Goal: Transaction & Acquisition: Purchase product/service

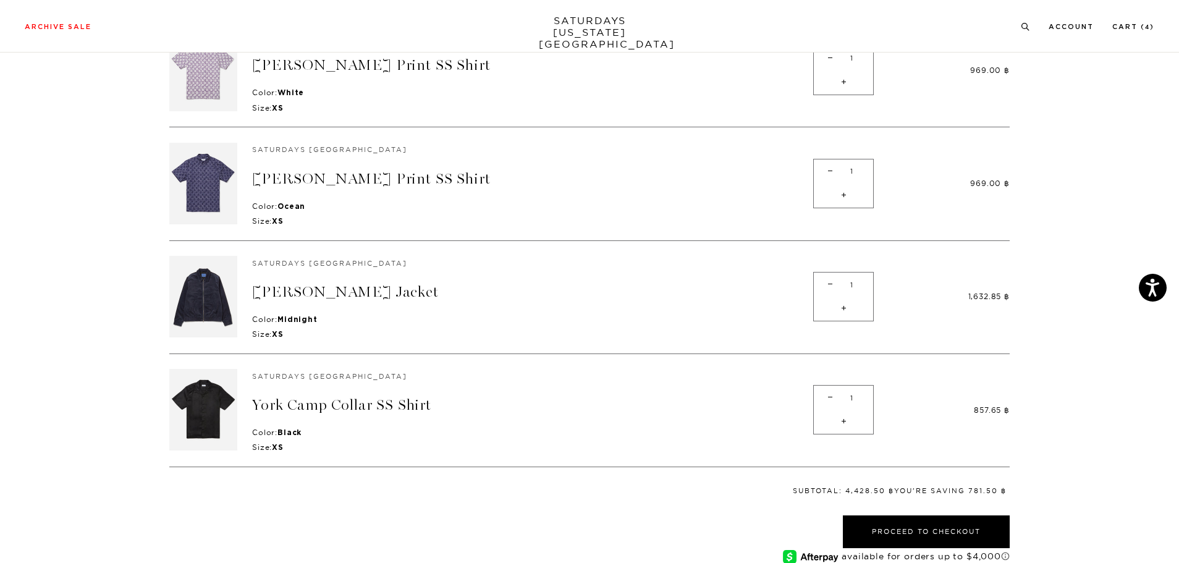
scroll to position [62, 0]
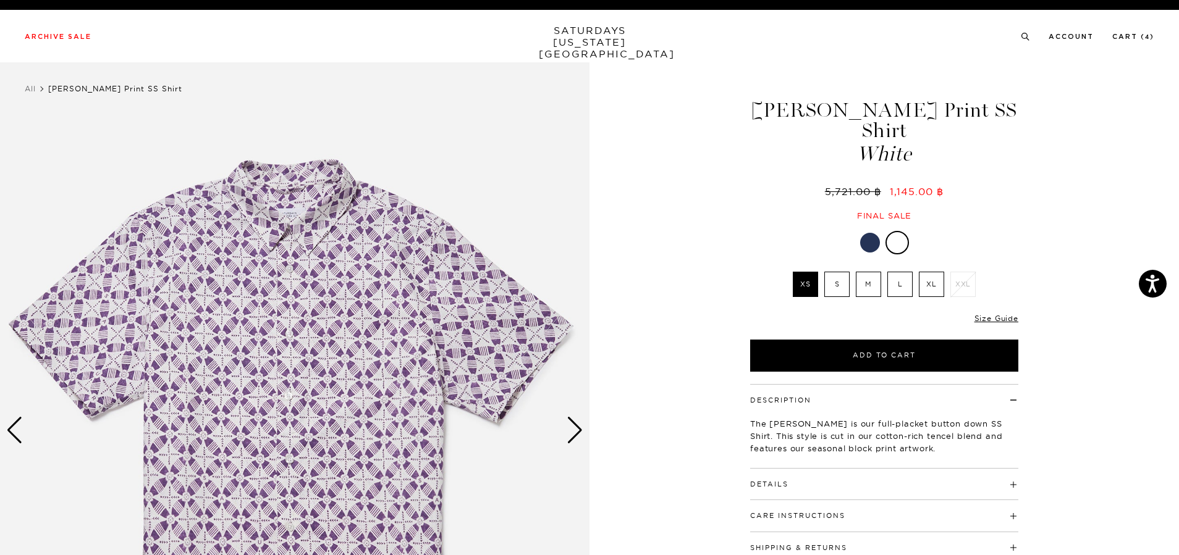
click at [573, 423] on div "Next slide" at bounding box center [574, 430] width 17 height 27
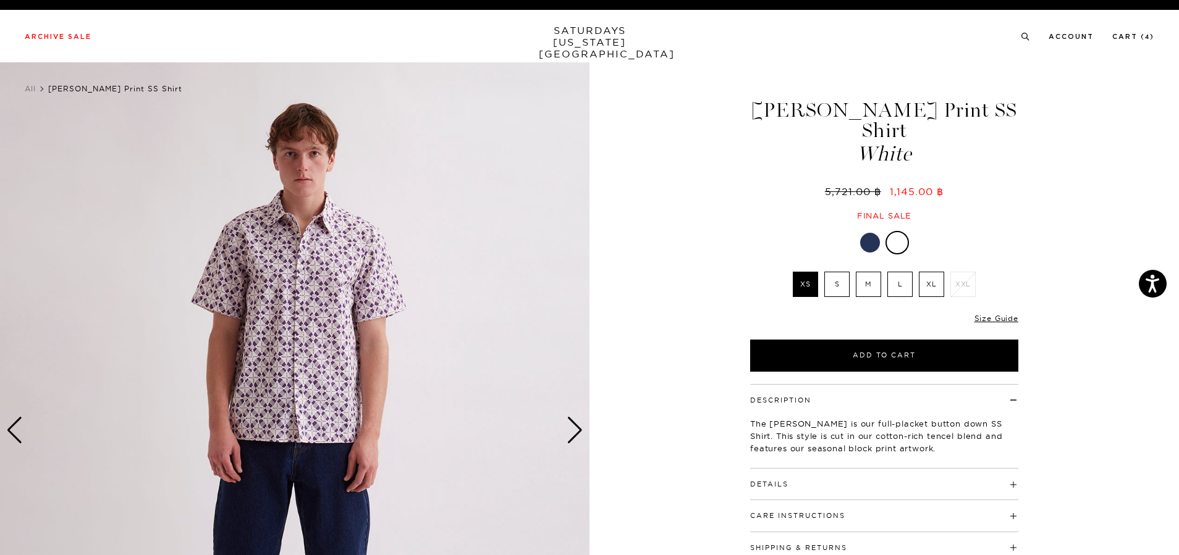
click at [573, 423] on div "Next slide" at bounding box center [574, 430] width 17 height 27
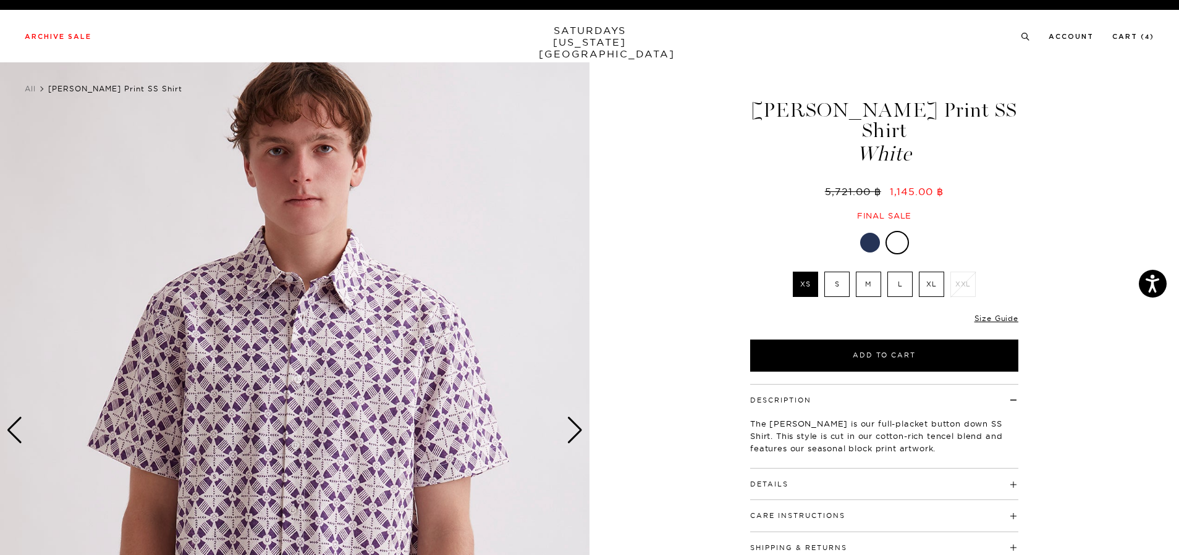
click at [566, 427] on div "Next slide" at bounding box center [574, 430] width 17 height 27
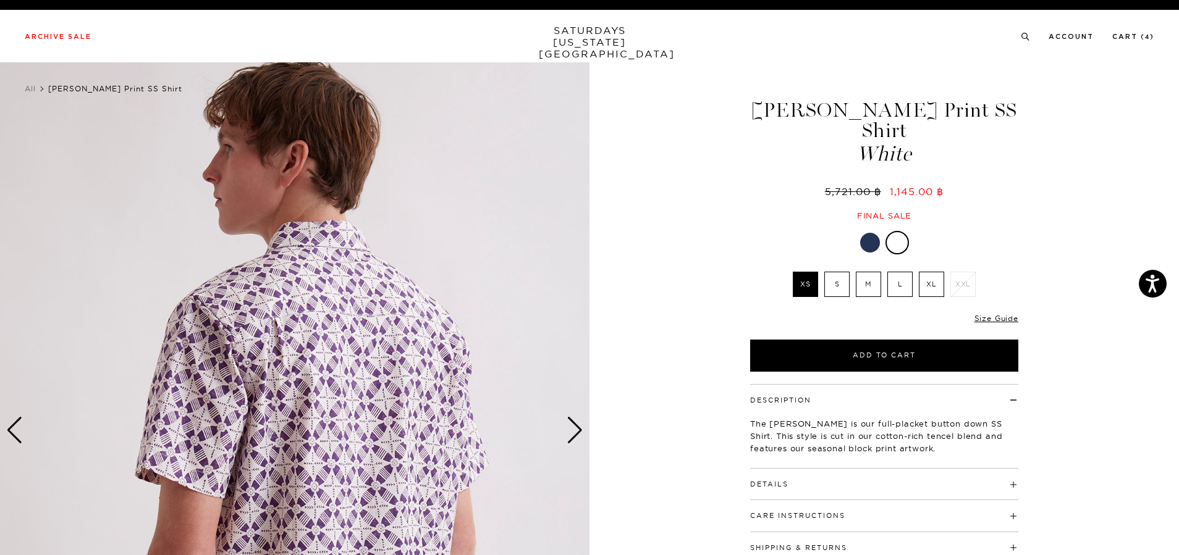
click at [570, 435] on div "Next slide" at bounding box center [574, 430] width 17 height 27
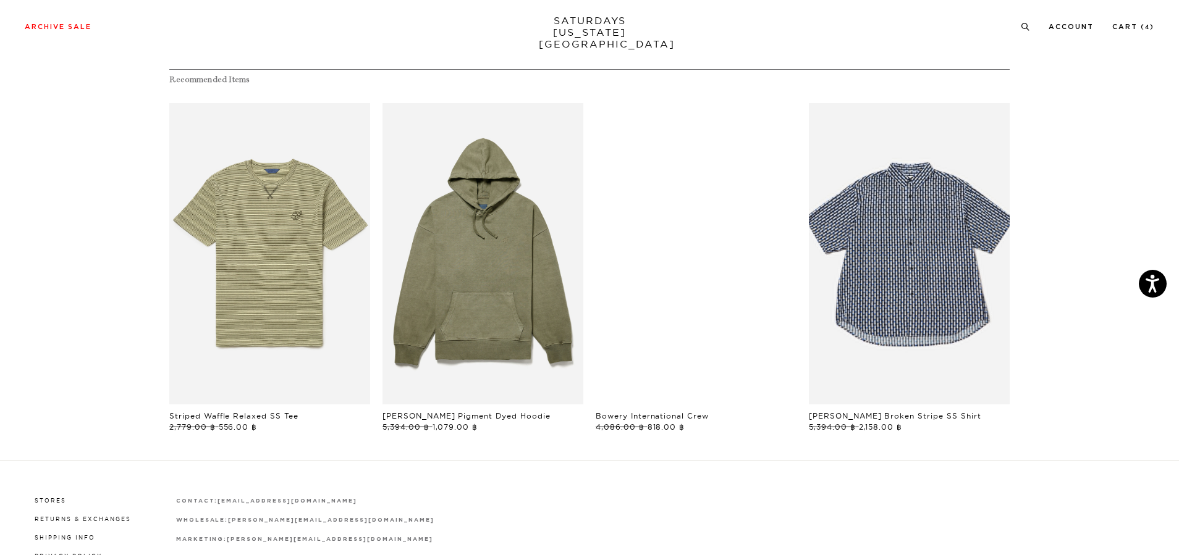
scroll to position [736, 0]
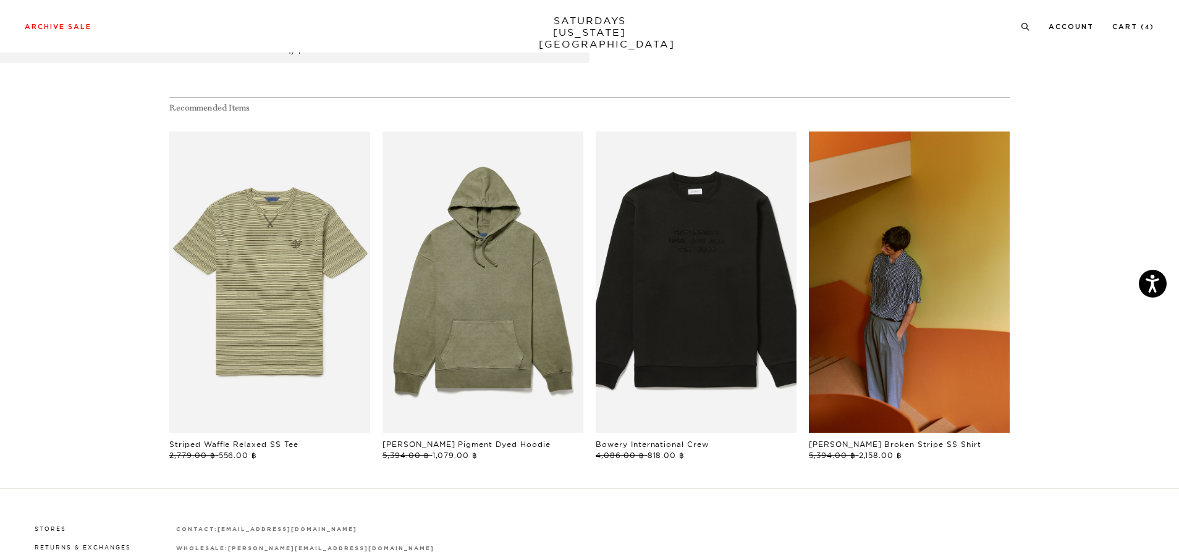
click at [965, 281] on link "files/241030_0551.jpg" at bounding box center [909, 282] width 201 height 301
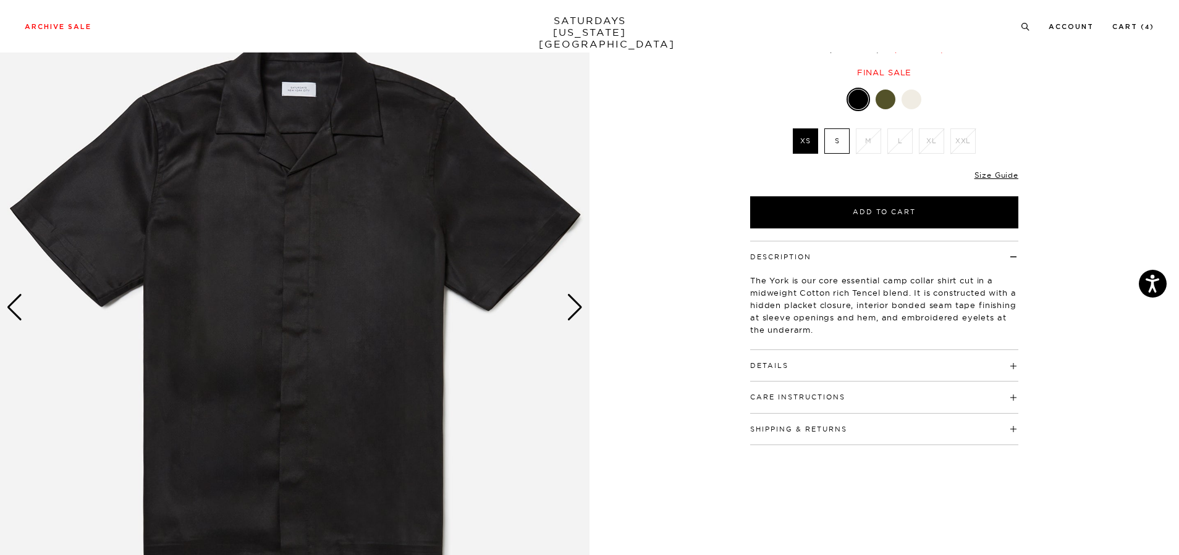
scroll to position [62, 0]
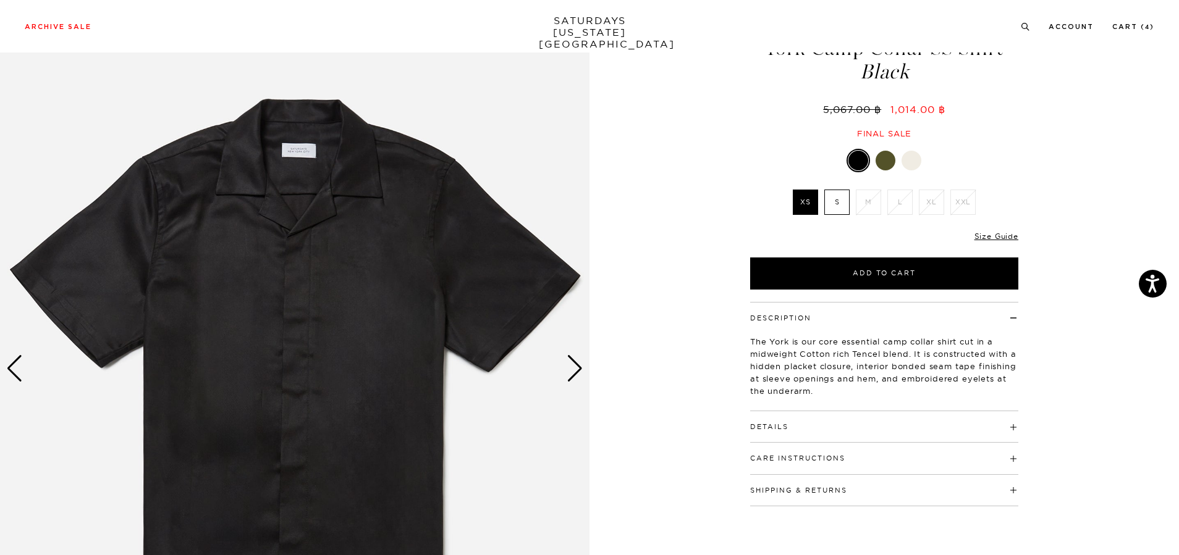
click at [581, 368] on div "Next slide" at bounding box center [574, 368] width 17 height 27
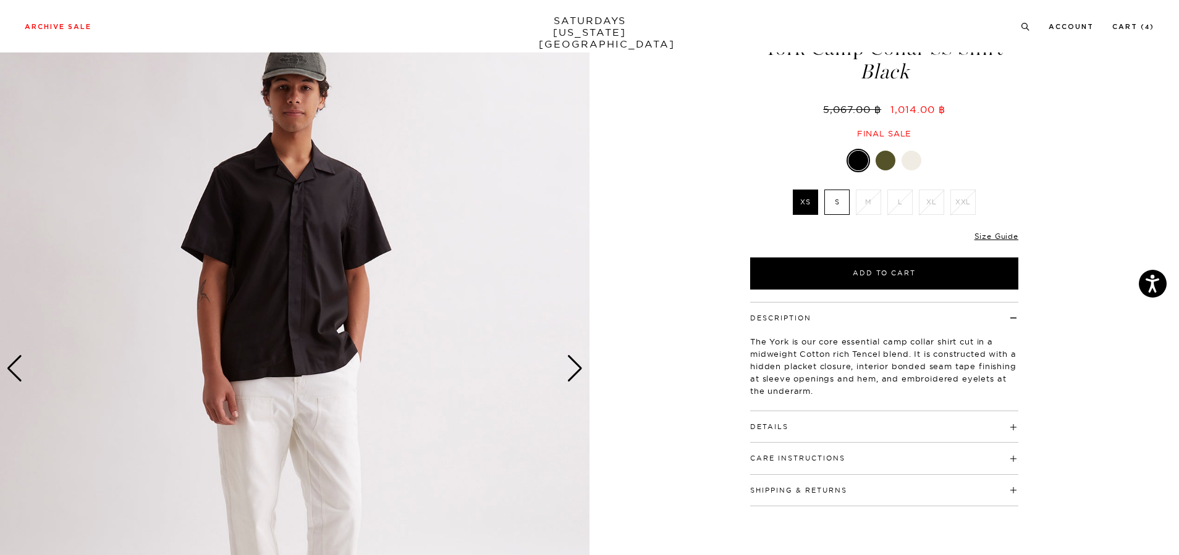
click at [581, 368] on div "Next slide" at bounding box center [574, 368] width 17 height 27
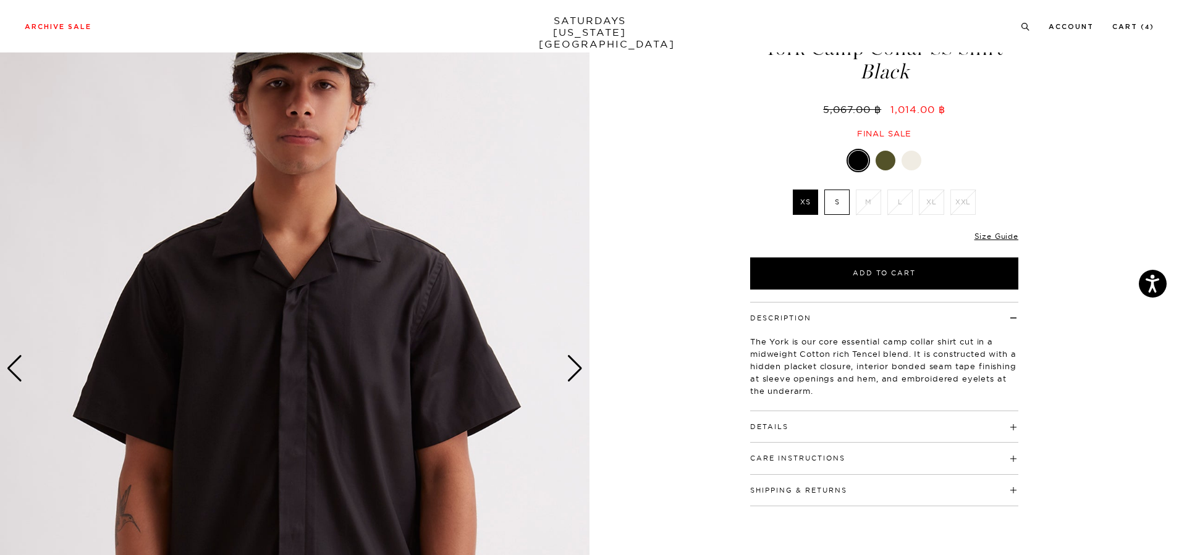
click at [905, 165] on div at bounding box center [911, 161] width 20 height 20
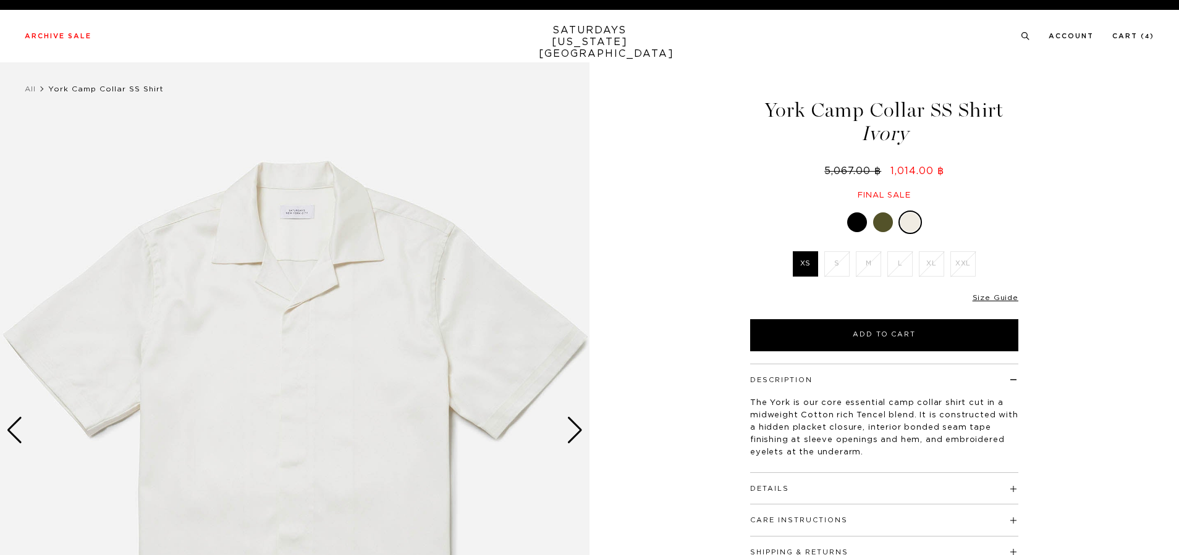
click at [578, 435] on div "Next slide" at bounding box center [574, 430] width 17 height 27
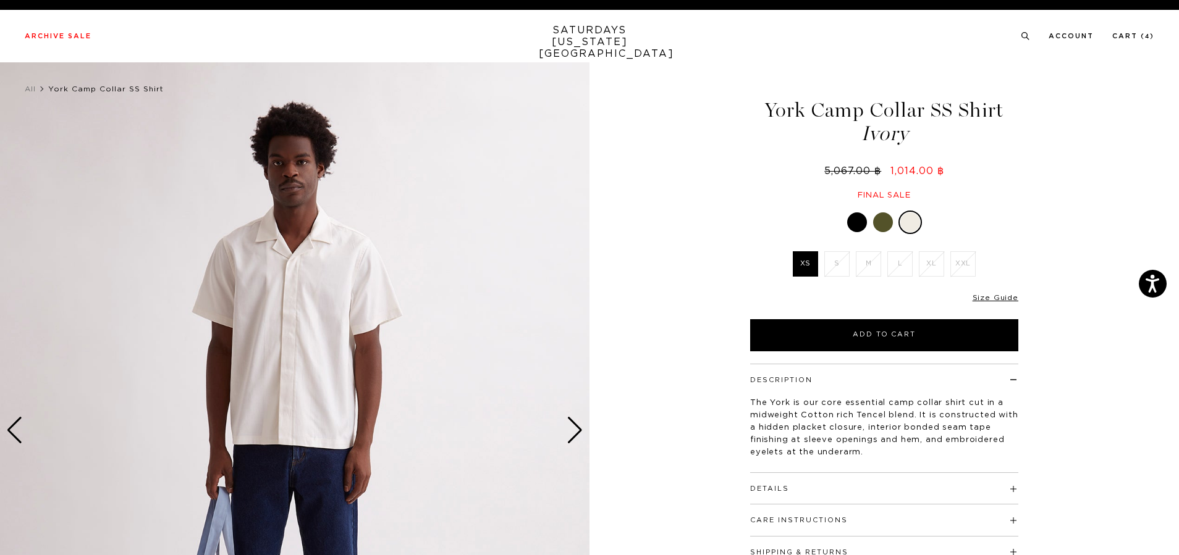
click at [578, 435] on div "Next slide" at bounding box center [574, 430] width 17 height 27
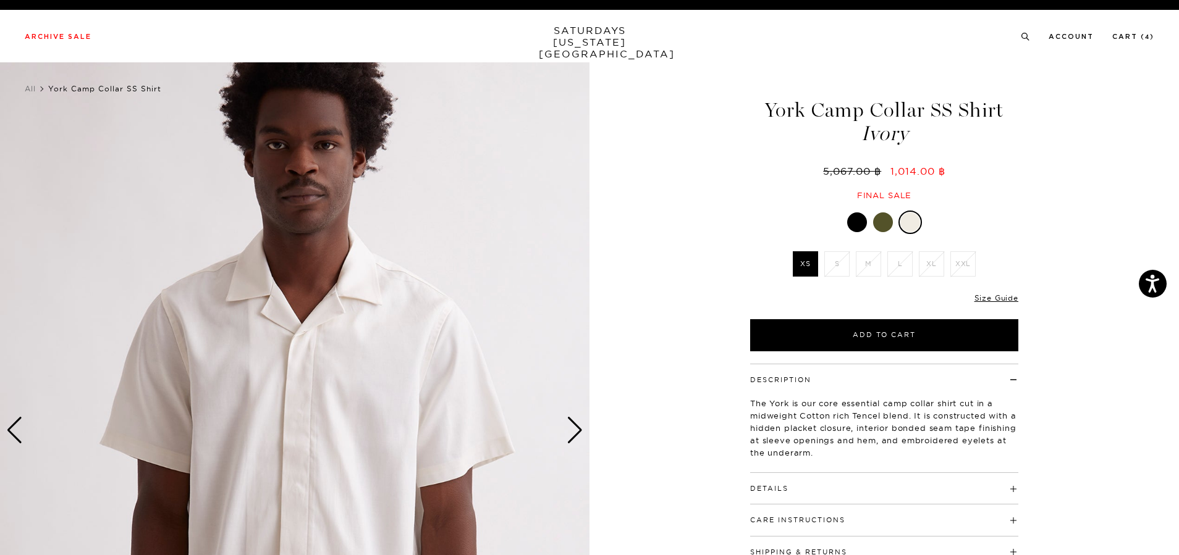
click at [864, 222] on div at bounding box center [857, 222] width 20 height 20
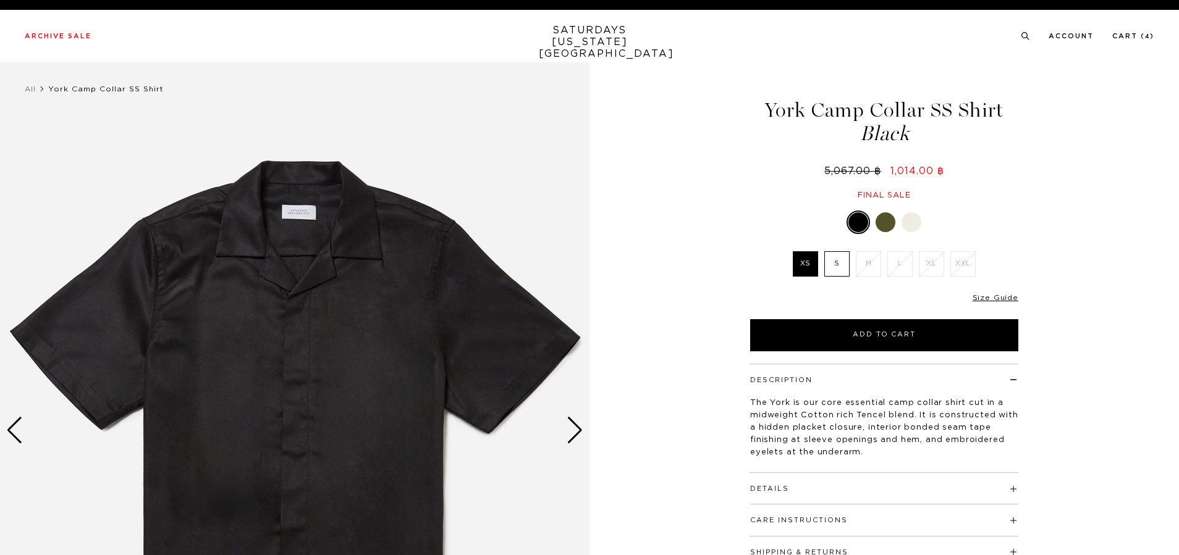
click at [577, 426] on div "Next slide" at bounding box center [574, 430] width 17 height 27
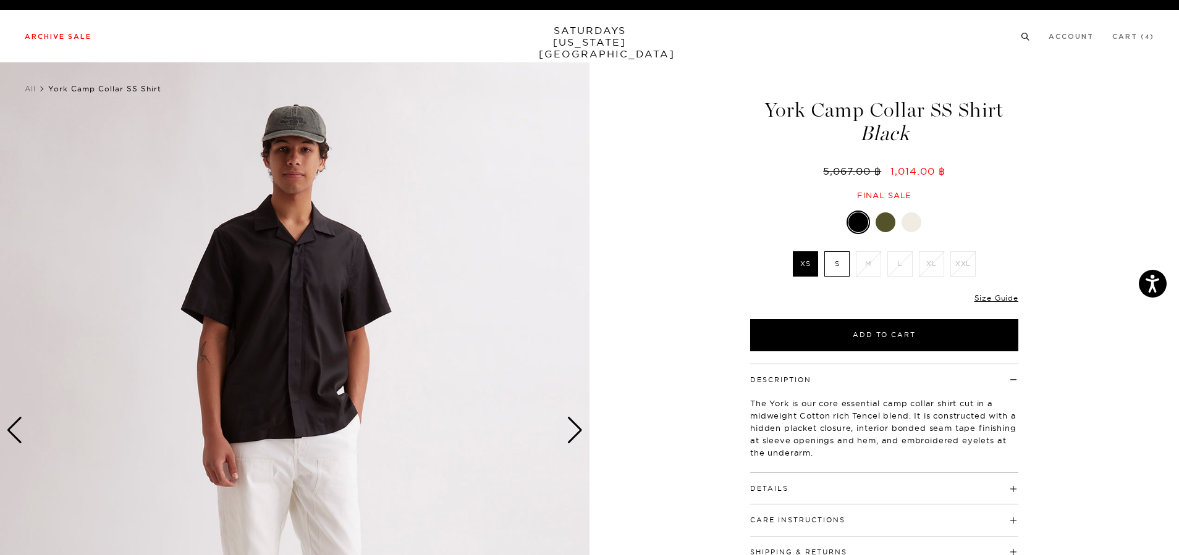
click at [1028, 38] on icon at bounding box center [1027, 39] width 2 height 2
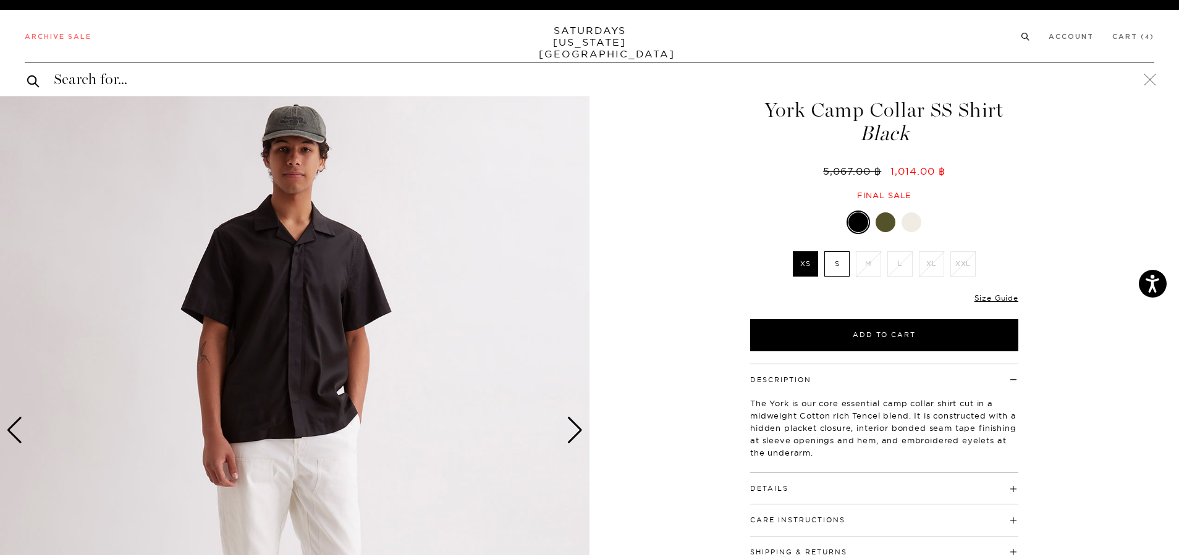
click at [153, 83] on input "search" at bounding box center [589, 80] width 1129 height 20
paste input "Slash Pigment Dyed Relaxed SS Tee"
type input "Slash Pigment Dyed Relaxed SS Tee"
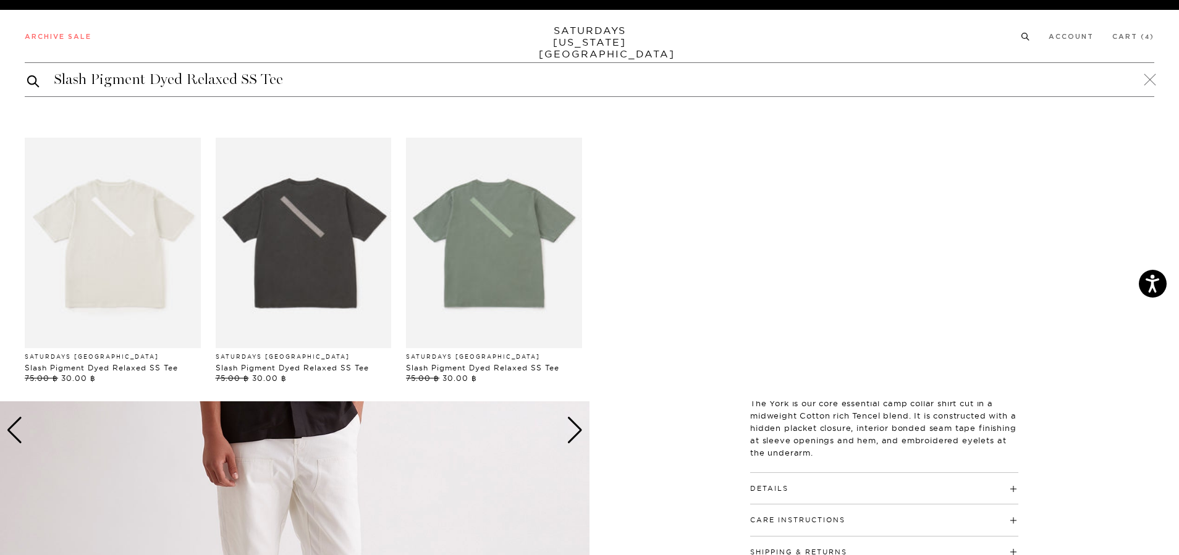
click at [327, 231] on img "Products: Slash Pigment Dyed Relaxed SS Tee" at bounding box center [304, 243] width 176 height 211
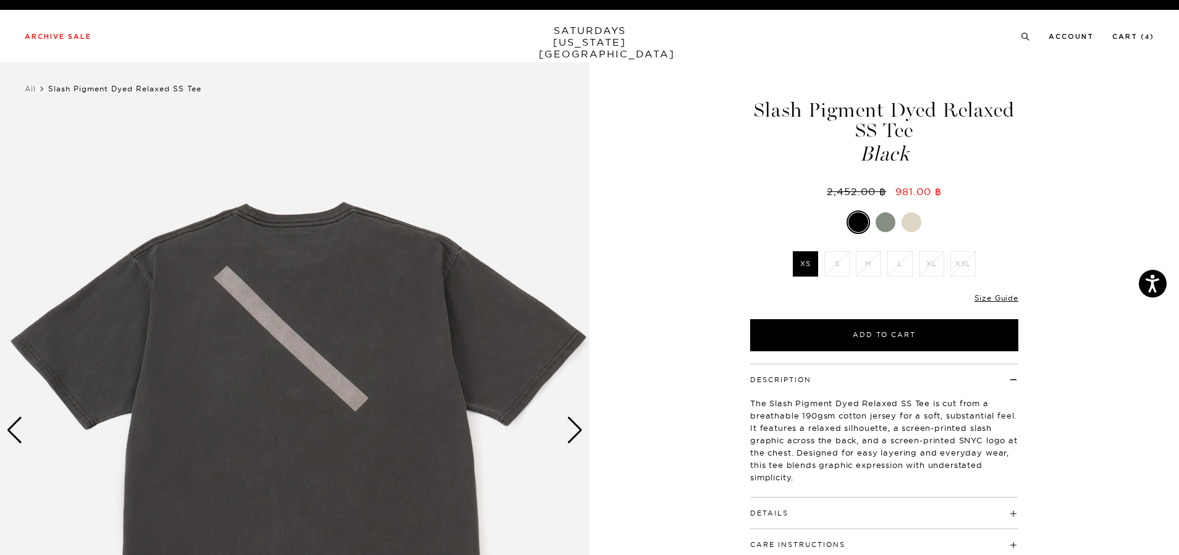
click at [582, 432] on div "Next slide" at bounding box center [574, 430] width 17 height 27
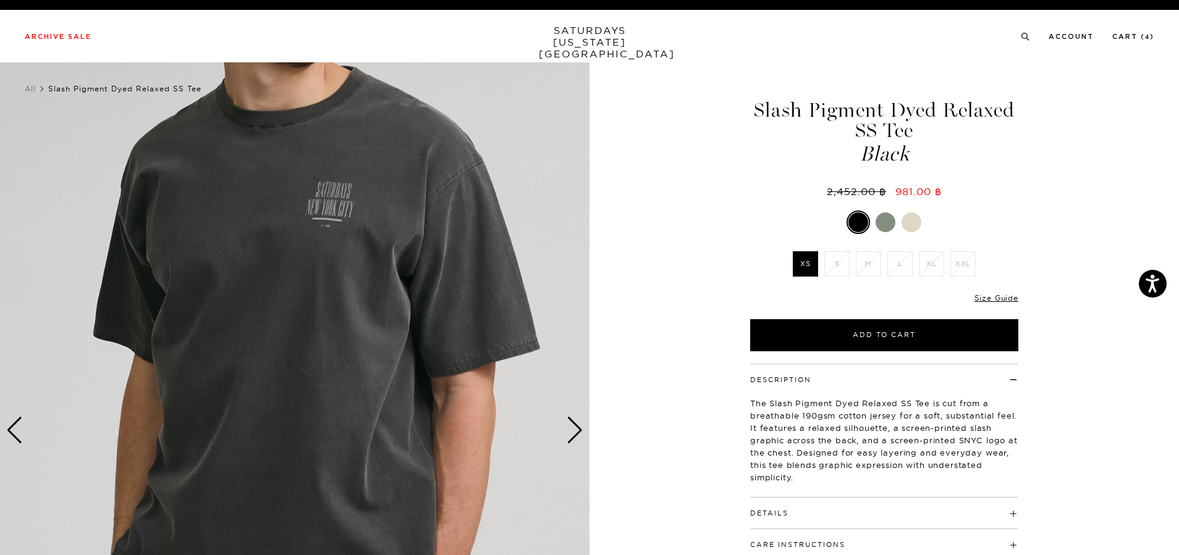
click at [583, 430] on img at bounding box center [294, 430] width 589 height 737
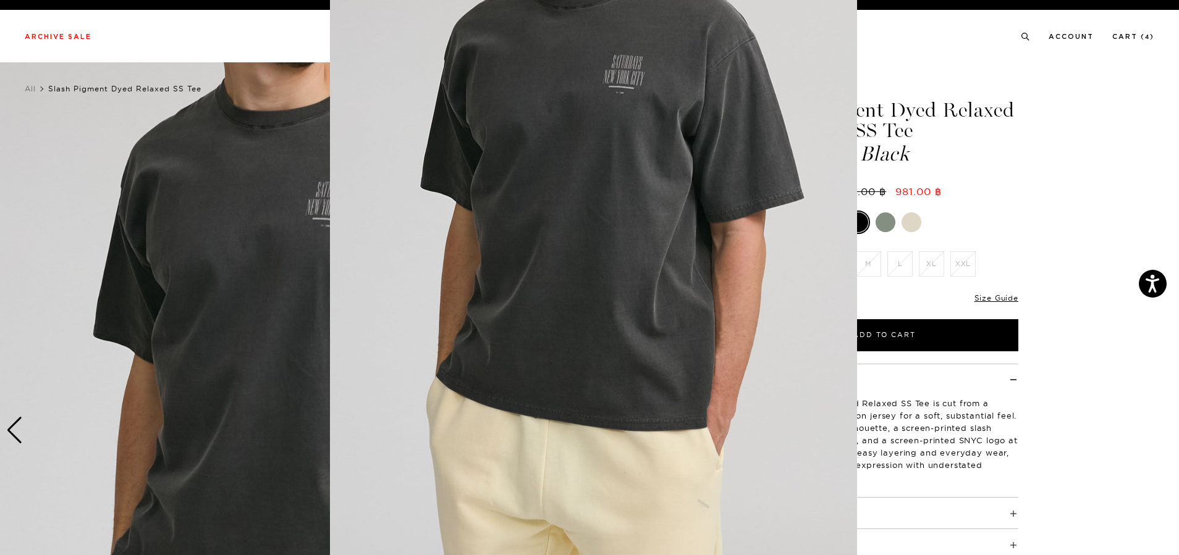
scroll to position [49, 0]
click at [1111, 400] on figure at bounding box center [589, 277] width 1179 height 555
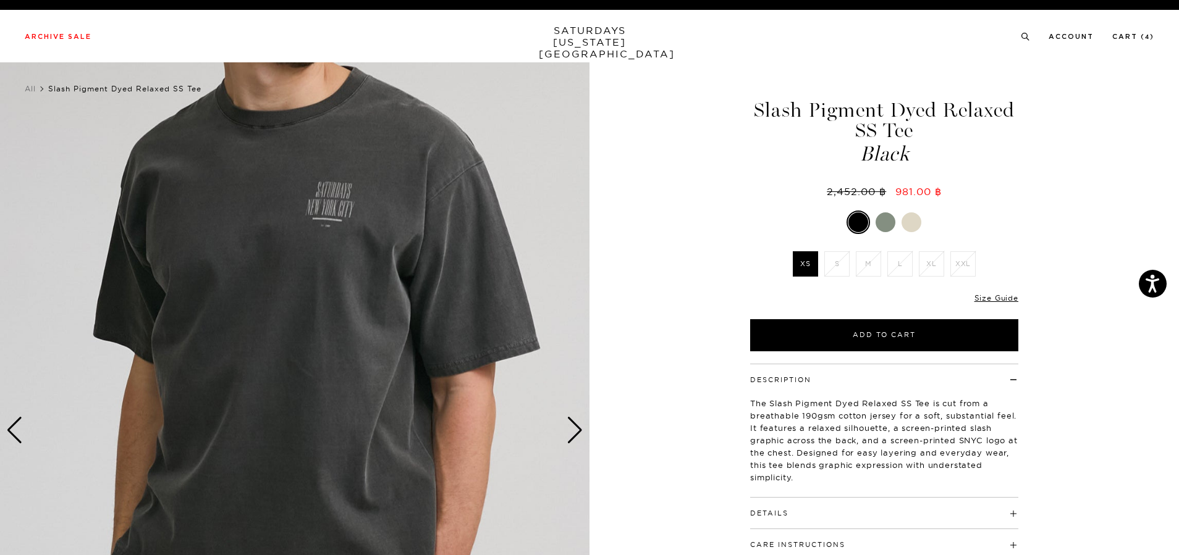
click at [584, 432] on img at bounding box center [294, 430] width 589 height 737
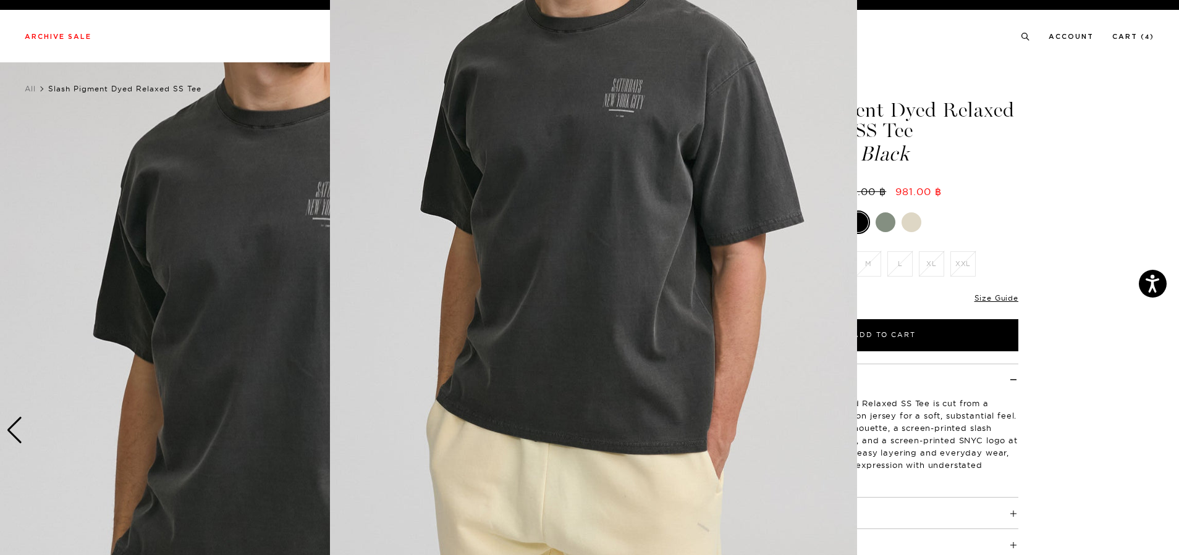
drag, startPoint x: 1035, startPoint y: 429, endPoint x: 1056, endPoint y: 434, distance: 22.3
click at [1056, 434] on figure at bounding box center [589, 277] width 1179 height 555
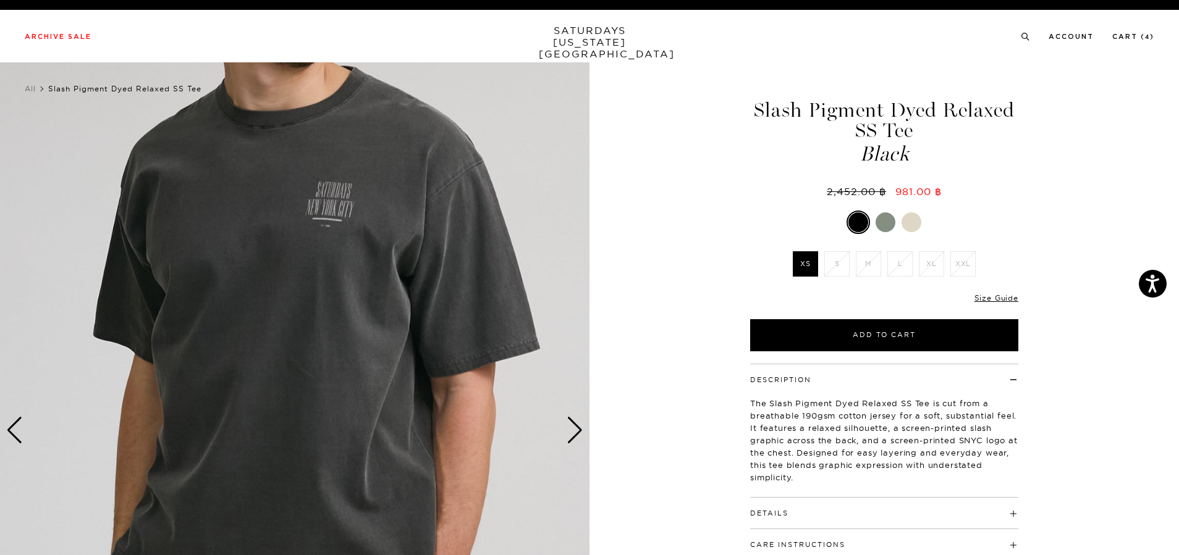
click at [568, 429] on div "Next slide" at bounding box center [574, 430] width 17 height 27
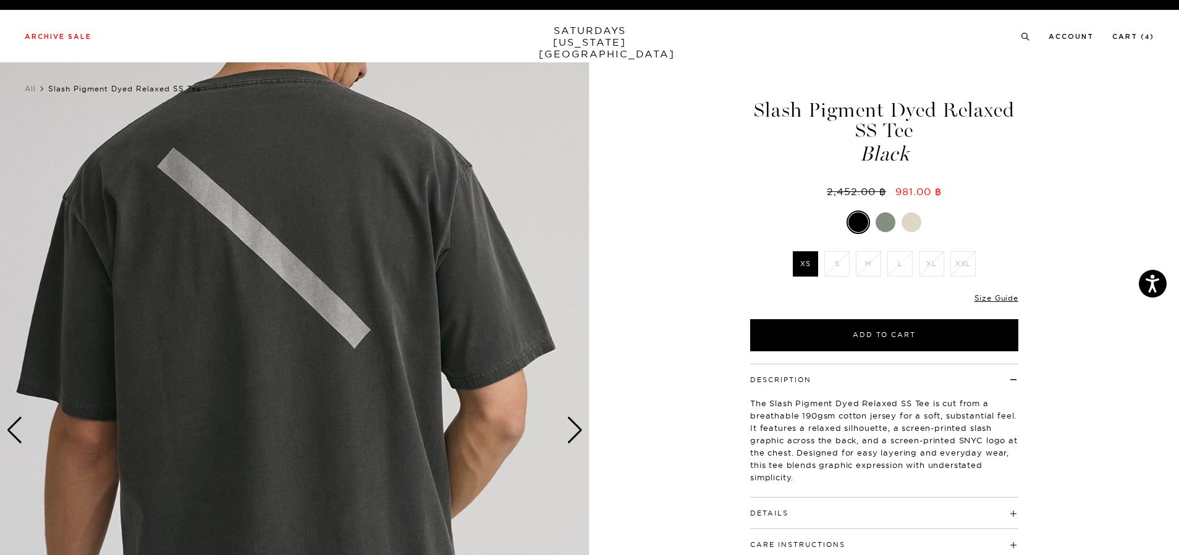
click at [573, 433] on div "Next slide" at bounding box center [574, 430] width 17 height 27
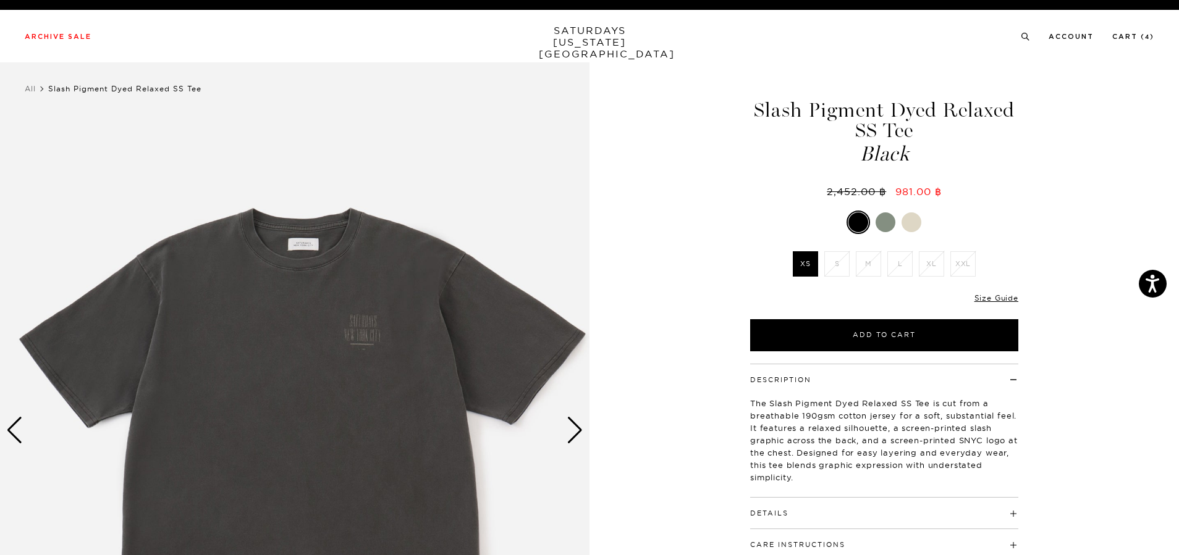
click at [573, 433] on div "Next slide" at bounding box center [574, 430] width 17 height 27
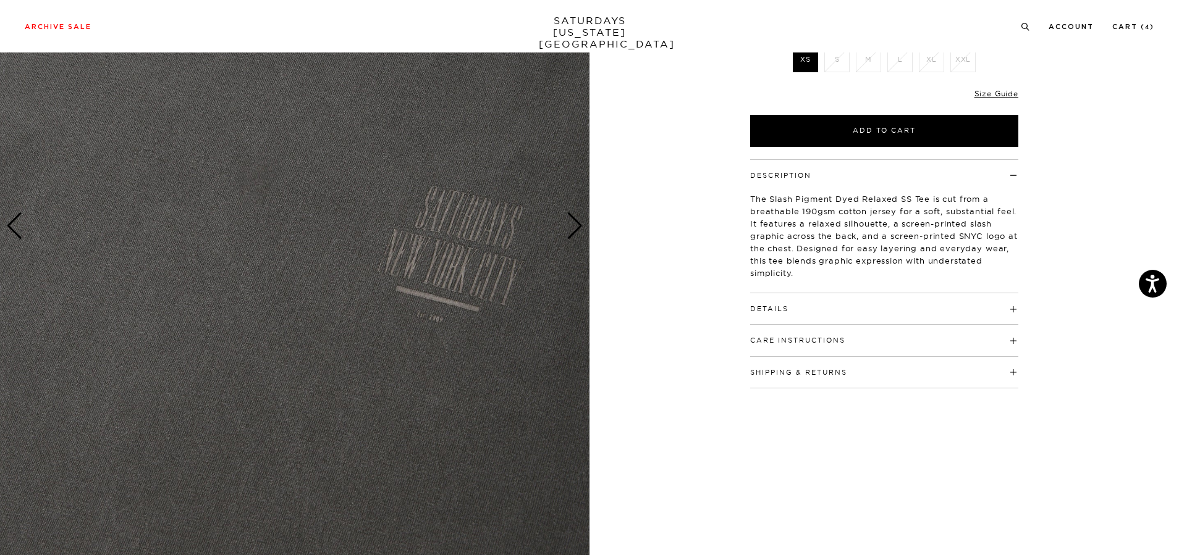
scroll to position [247, 0]
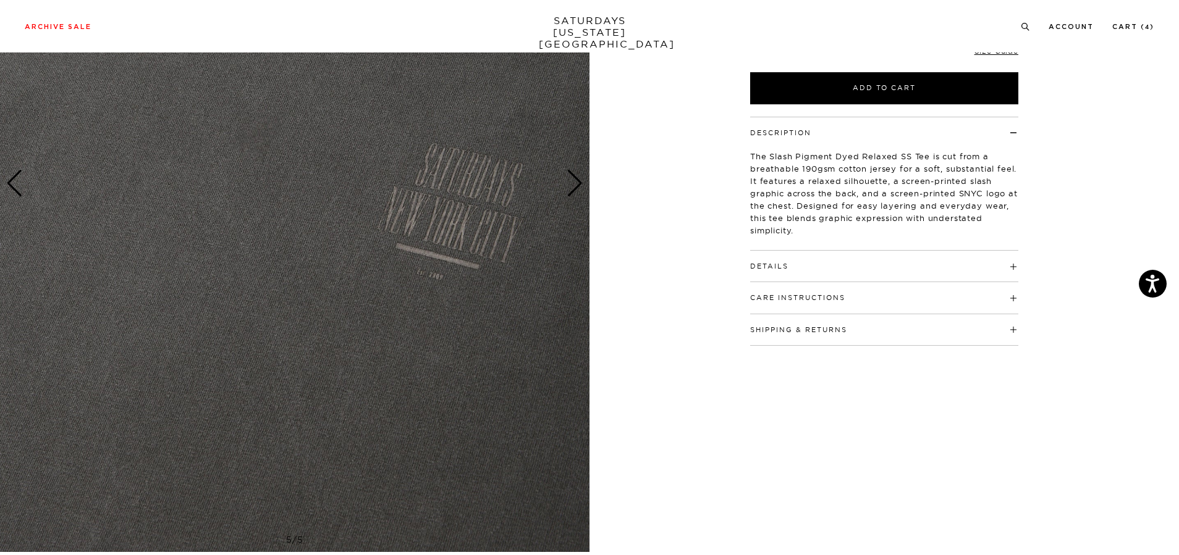
click at [575, 195] on div "Next slide" at bounding box center [574, 183] width 17 height 27
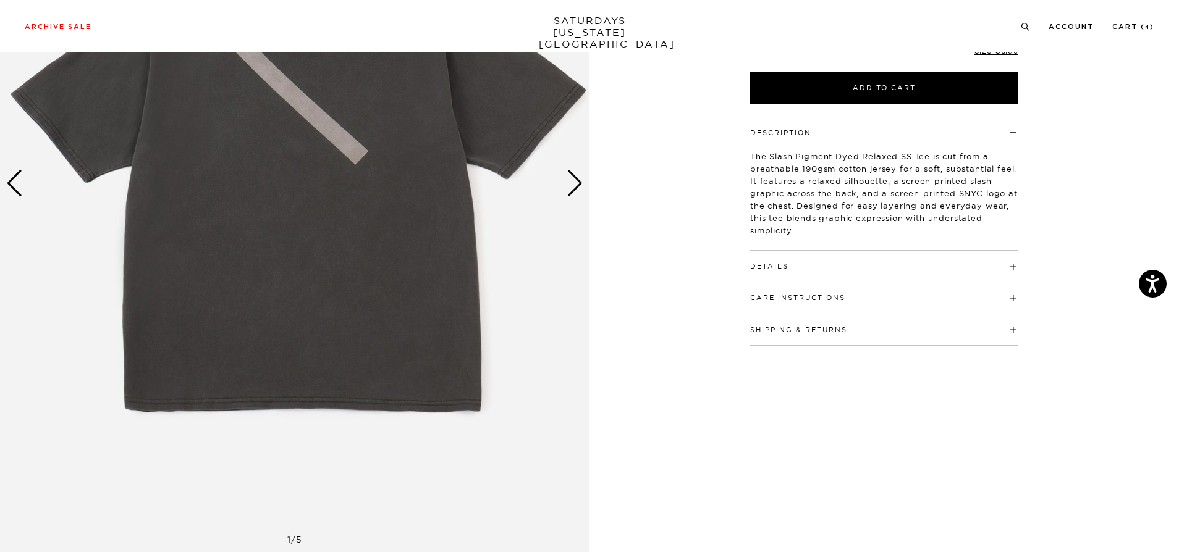
click at [575, 195] on div "Next slide" at bounding box center [574, 183] width 17 height 27
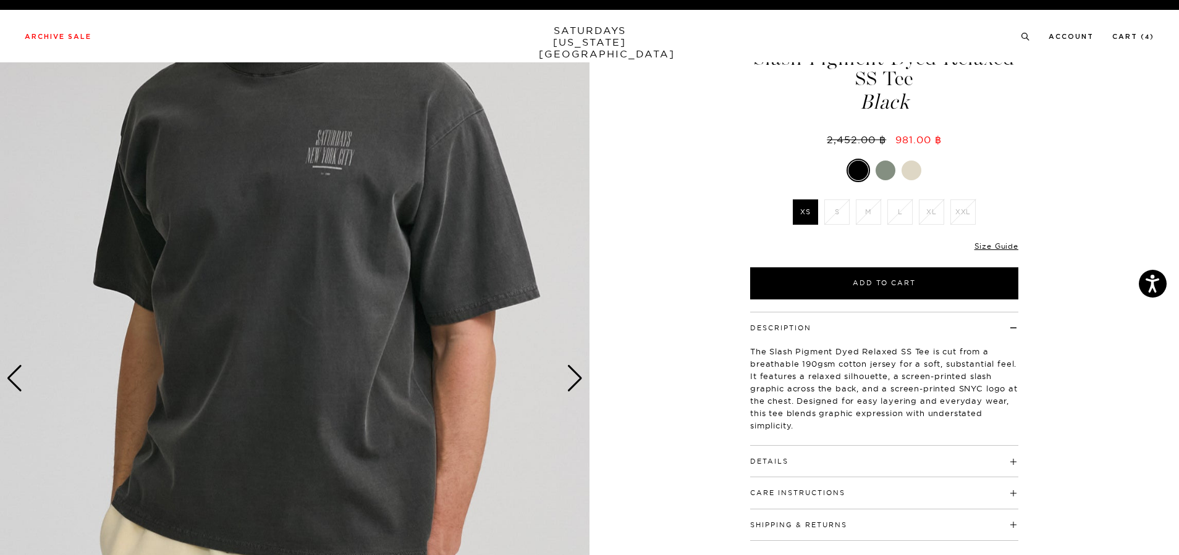
scroll to position [0, 0]
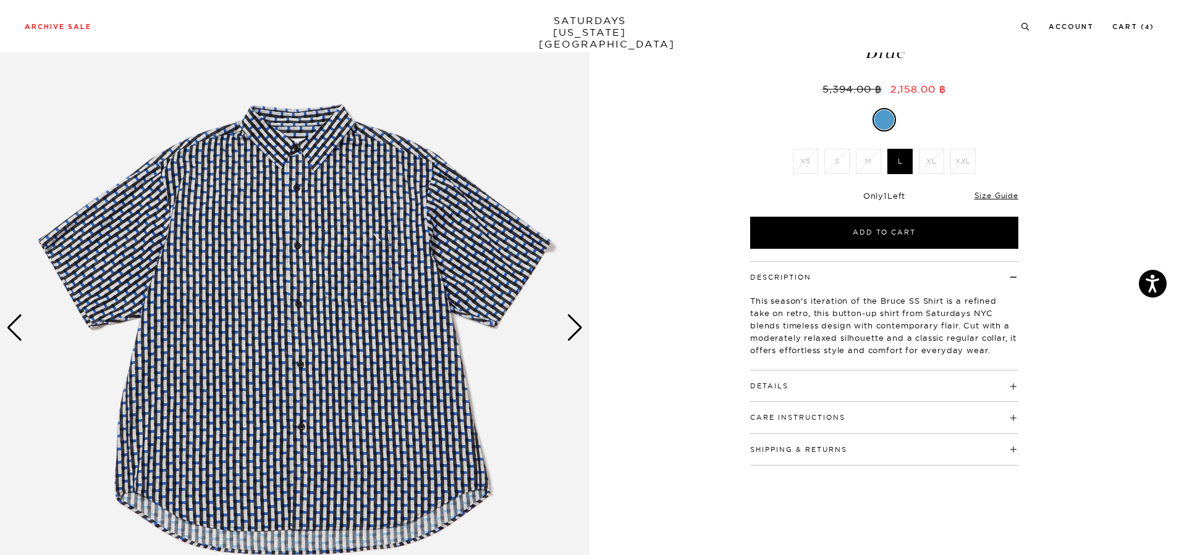
scroll to position [124, 0]
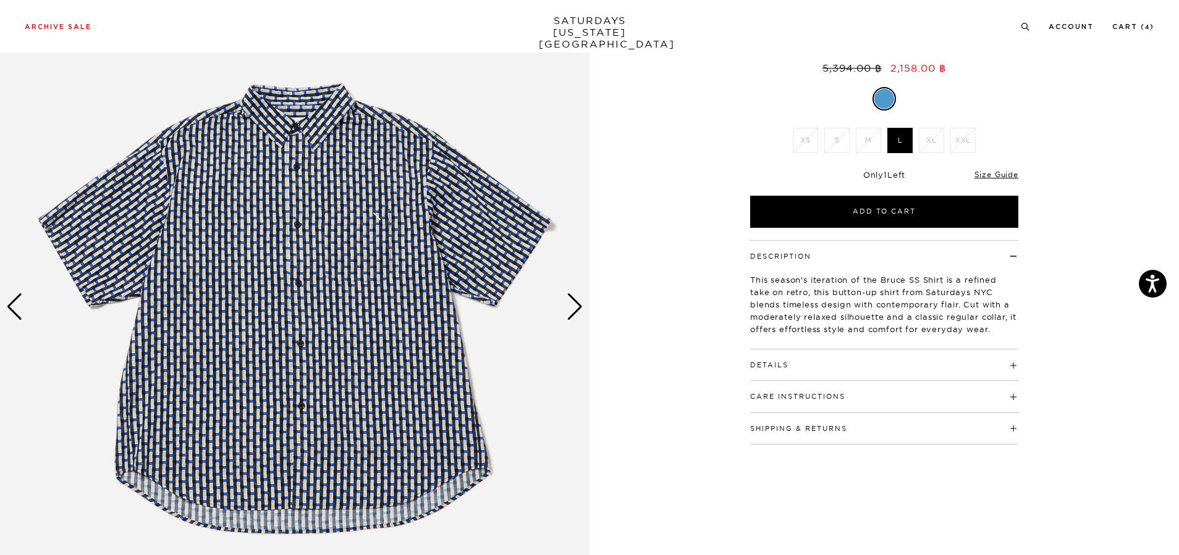
click at [579, 305] on div "Next slide" at bounding box center [574, 306] width 17 height 27
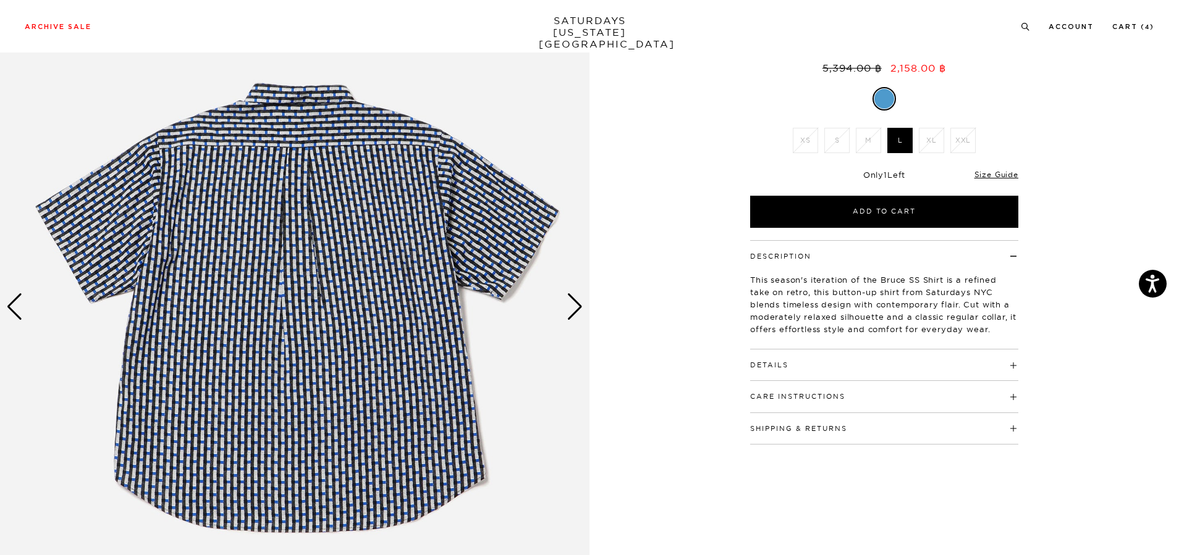
click at [579, 305] on div "Next slide" at bounding box center [574, 306] width 17 height 27
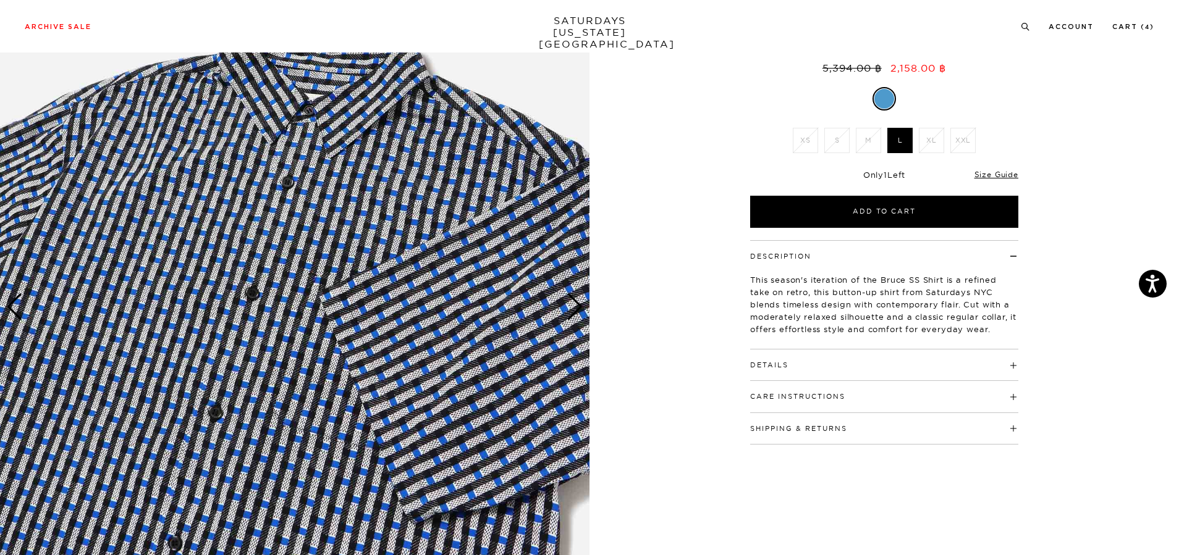
click at [579, 305] on div "Next slide" at bounding box center [574, 306] width 17 height 27
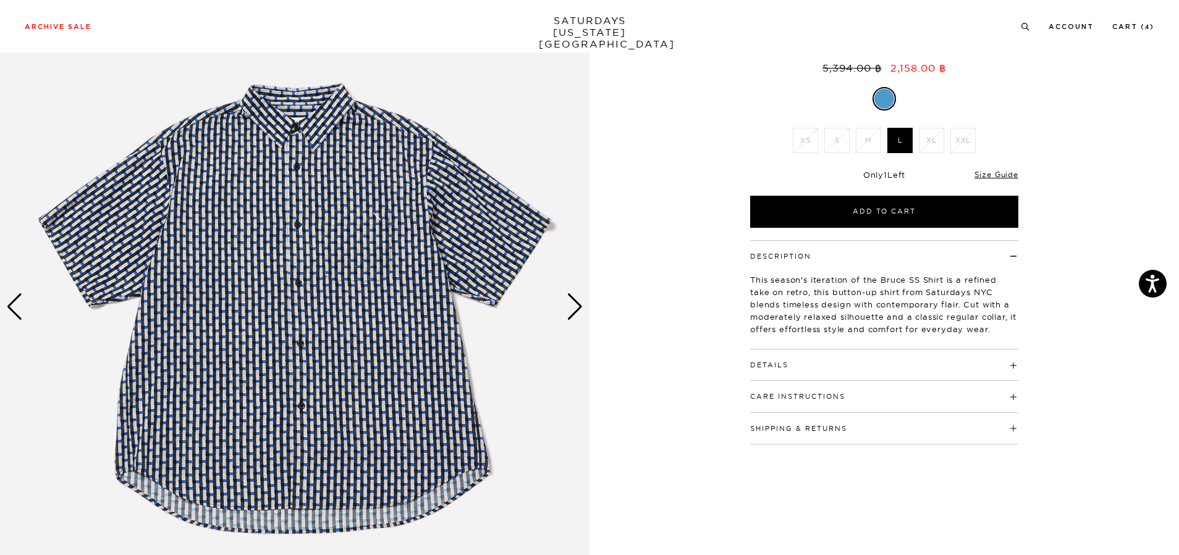
click at [579, 305] on div "Next slide" at bounding box center [574, 306] width 17 height 27
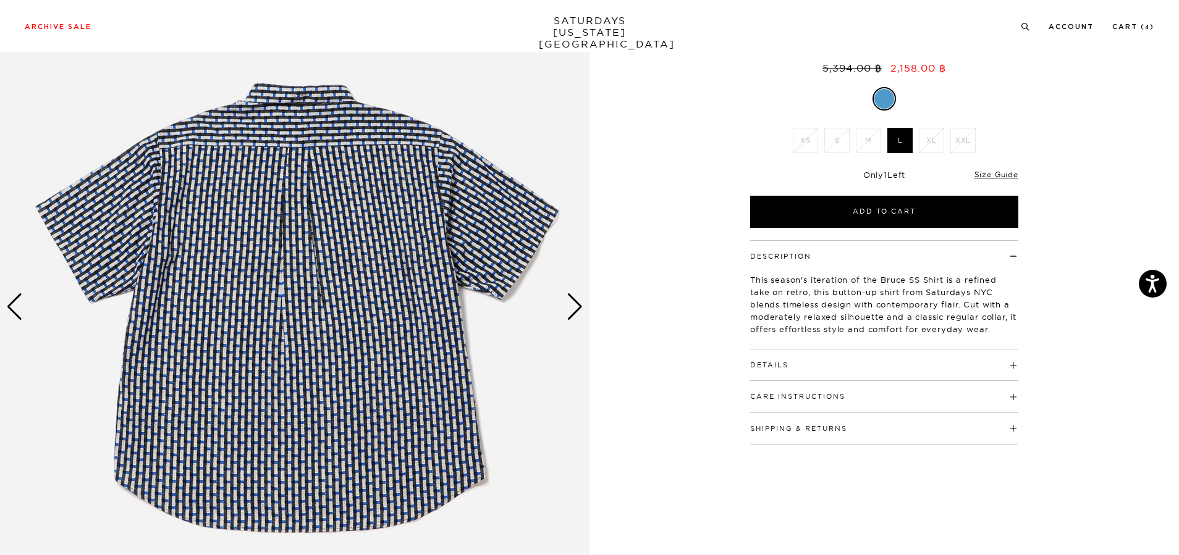
click at [579, 305] on div "Next slide" at bounding box center [574, 306] width 17 height 27
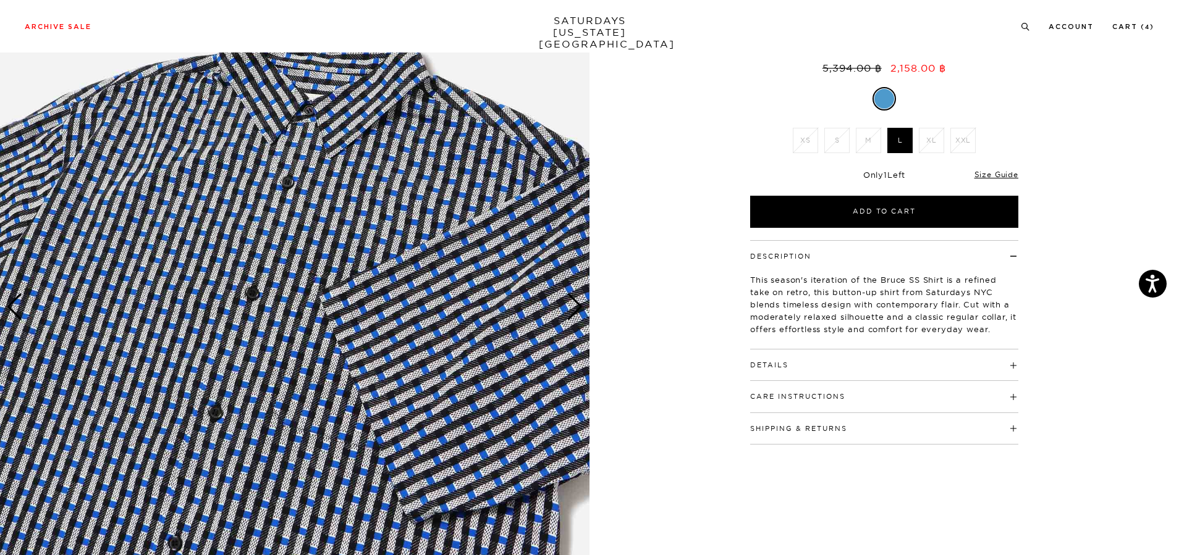
click at [579, 305] on div "Next slide" at bounding box center [574, 306] width 17 height 27
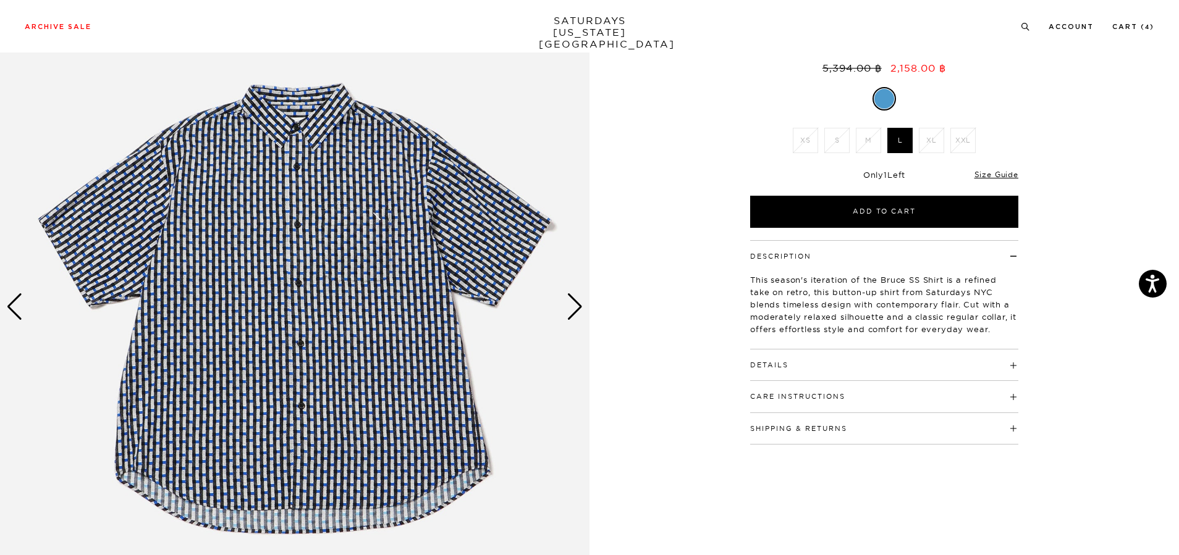
click at [579, 305] on div "Next slide" at bounding box center [574, 306] width 17 height 27
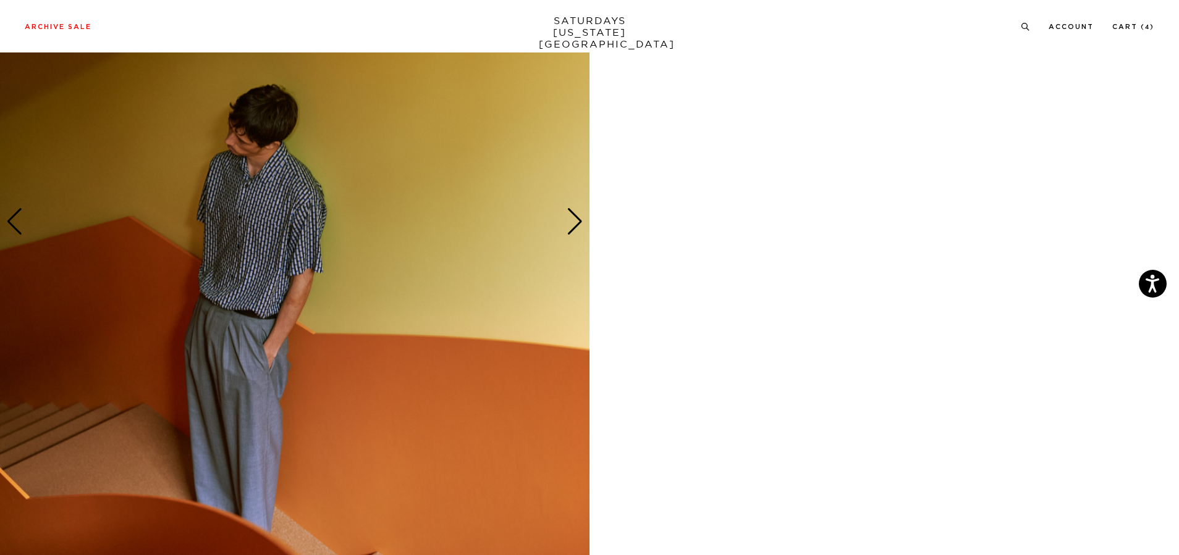
scroll to position [988, 0]
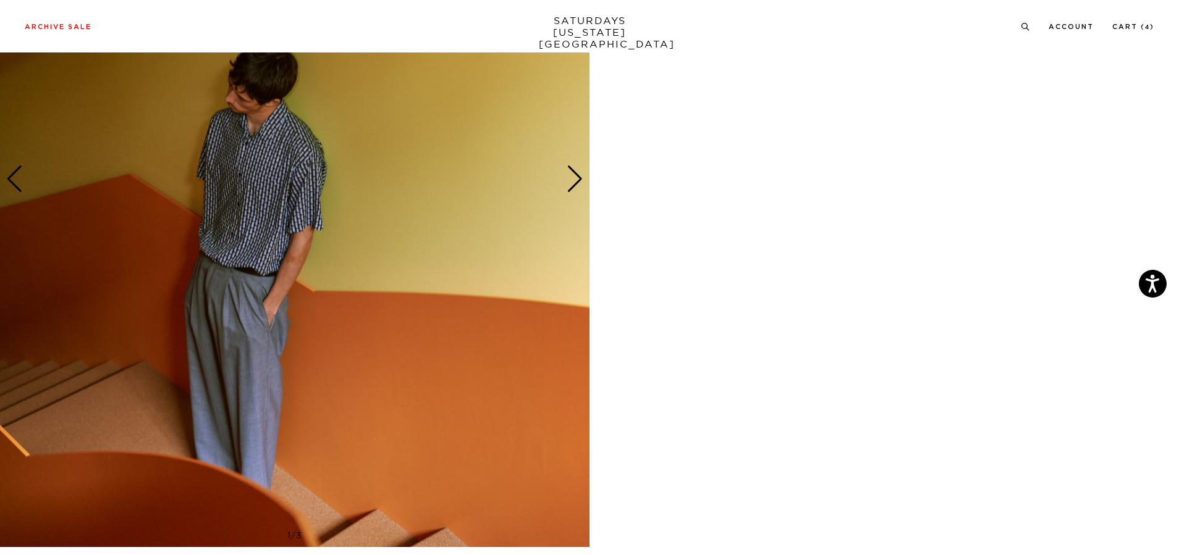
click at [573, 194] on img at bounding box center [294, 179] width 589 height 737
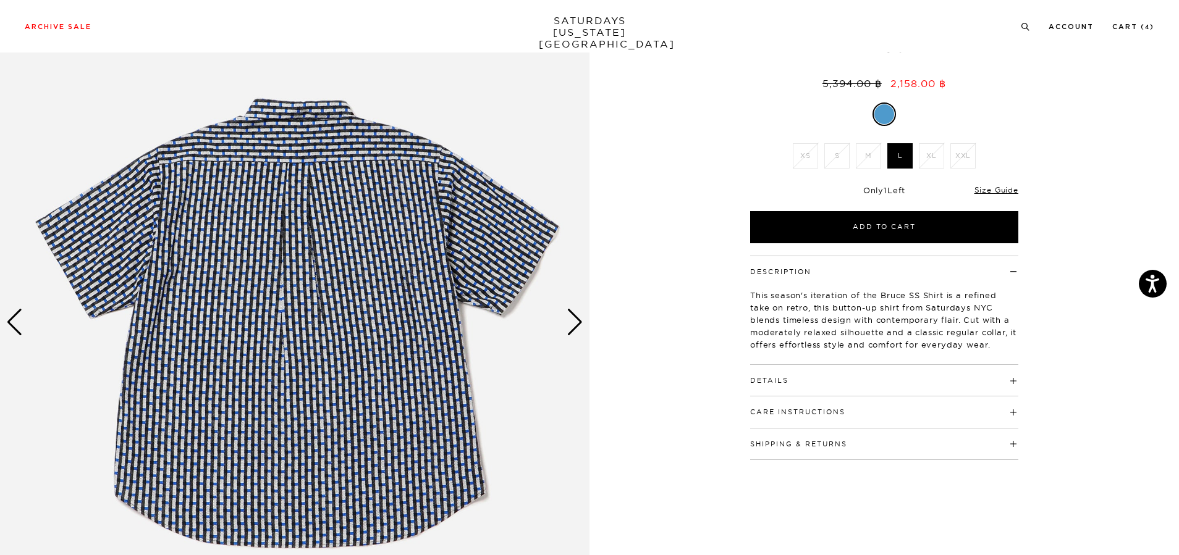
scroll to position [98, 0]
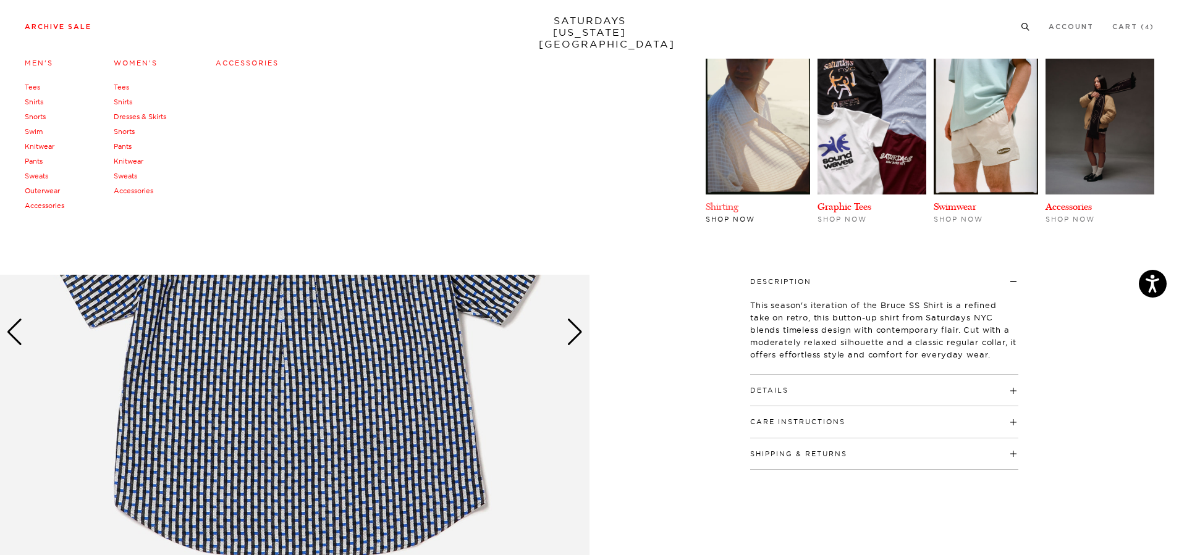
click at [733, 209] on link "Shirting" at bounding box center [721, 207] width 33 height 12
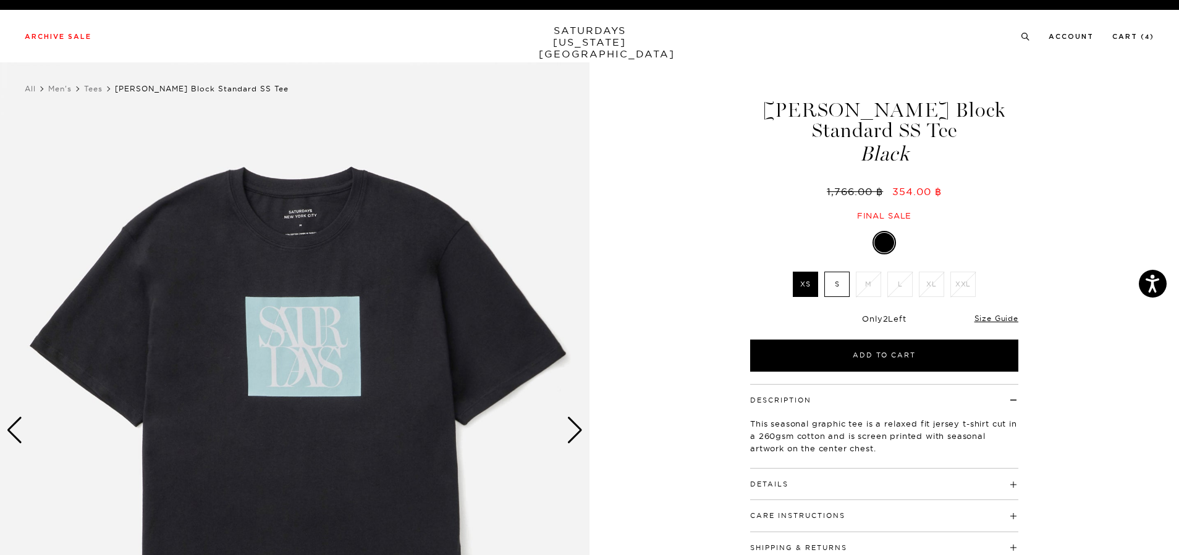
click at [573, 438] on div "Next slide" at bounding box center [574, 430] width 17 height 27
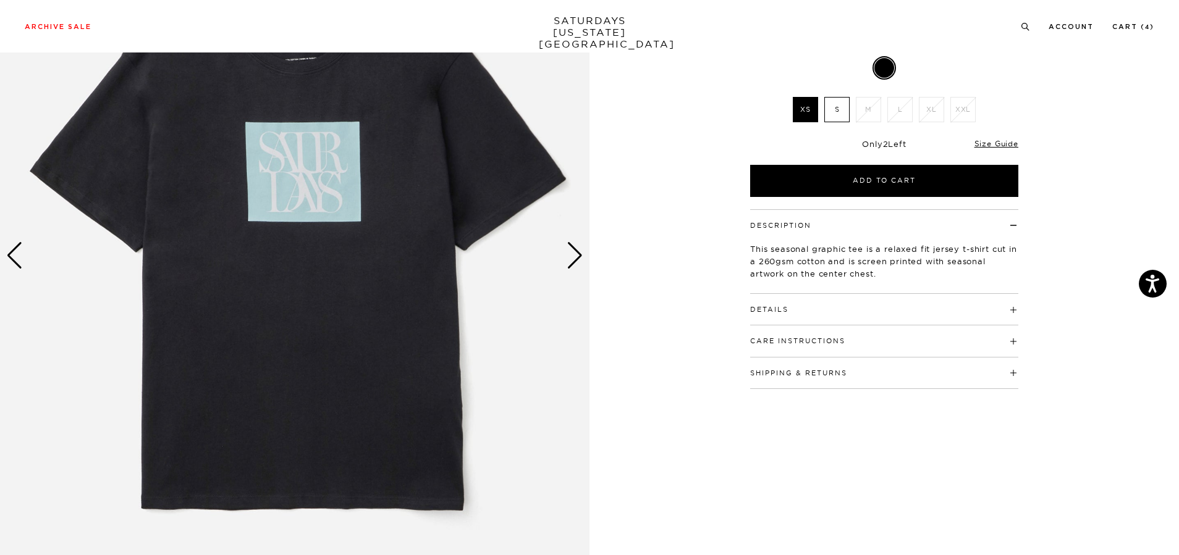
scroll to position [185, 0]
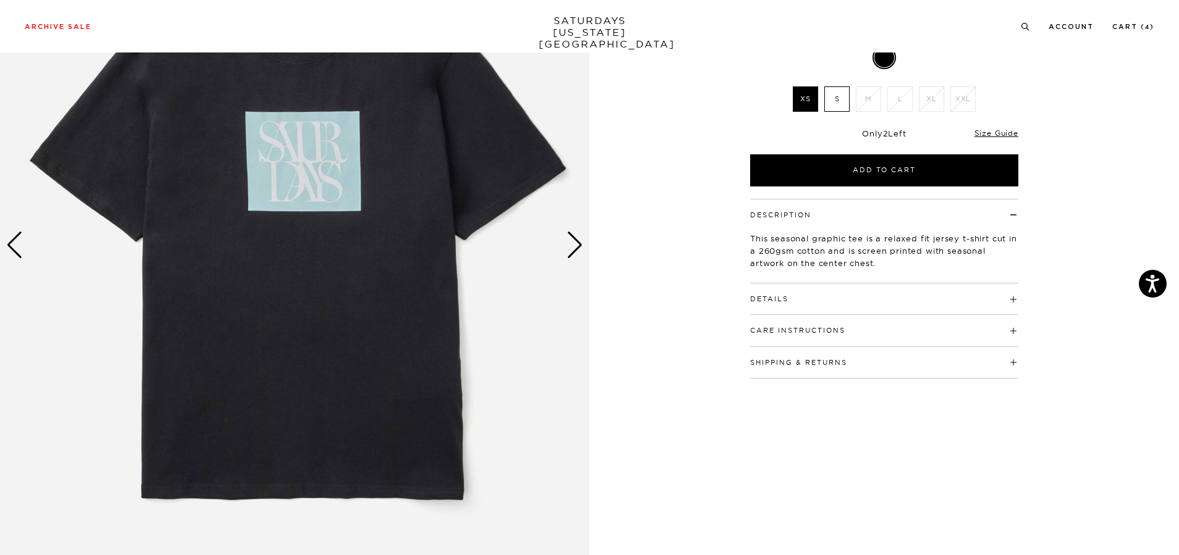
click at [580, 246] on div "Next slide" at bounding box center [574, 245] width 17 height 27
click at [577, 246] on div "Next slide" at bounding box center [574, 245] width 17 height 27
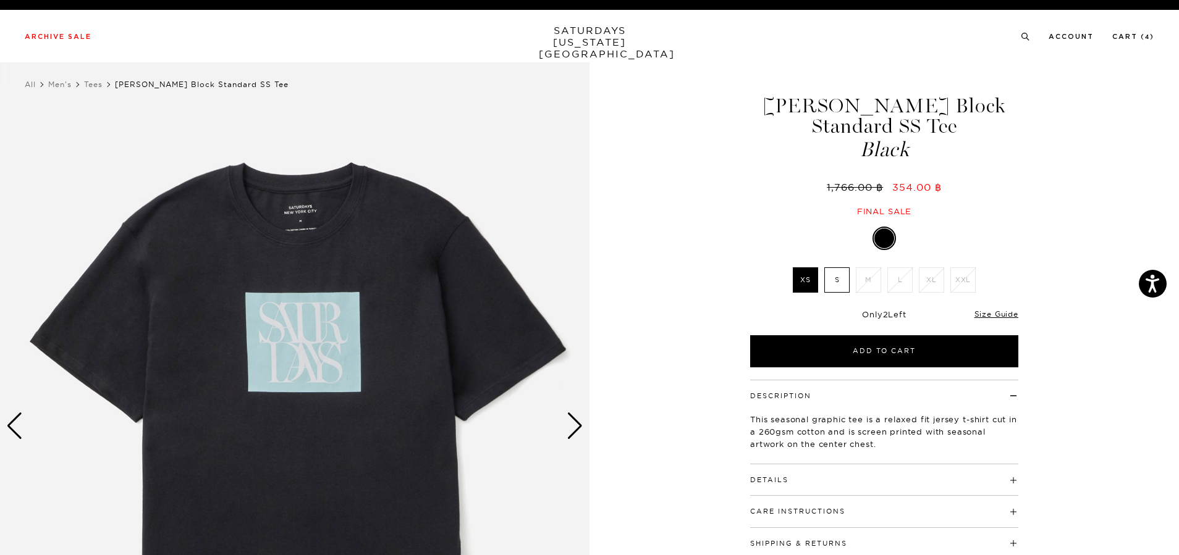
scroll to position [0, 0]
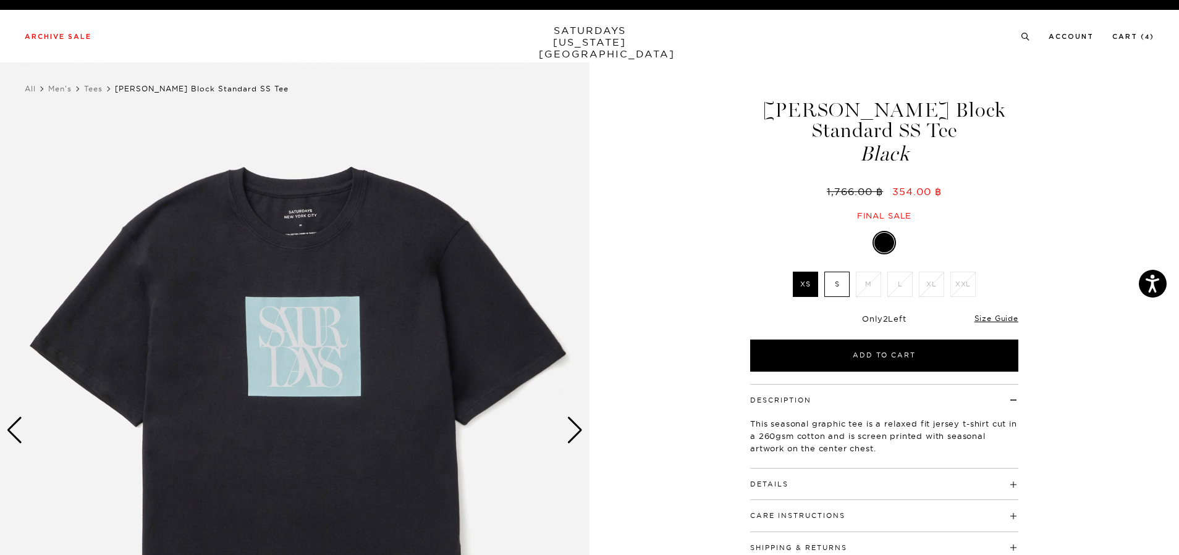
click at [581, 429] on div "Next slide" at bounding box center [574, 430] width 17 height 27
click at [579, 428] on div "Next slide" at bounding box center [574, 430] width 17 height 27
click at [577, 430] on div "Next slide" at bounding box center [574, 430] width 17 height 27
click at [579, 427] on div "Next slide" at bounding box center [574, 430] width 17 height 27
click at [577, 427] on div "Next slide" at bounding box center [574, 430] width 17 height 27
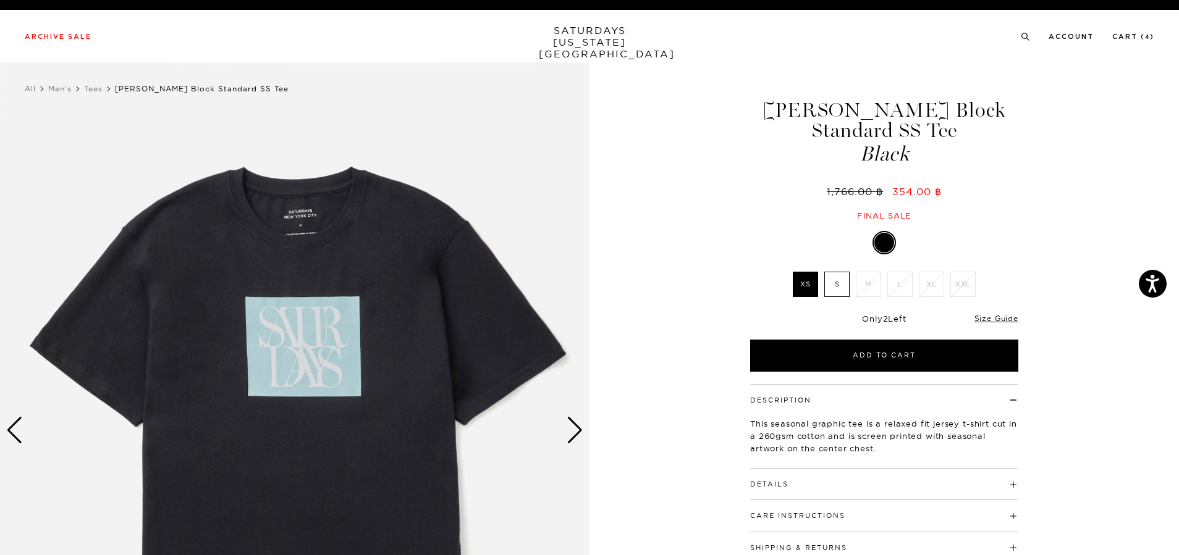
click at [572, 428] on div "Next slide" at bounding box center [574, 430] width 17 height 27
click at [570, 437] on div "Next slide" at bounding box center [574, 430] width 17 height 27
click at [581, 429] on div "Next slide" at bounding box center [574, 430] width 17 height 27
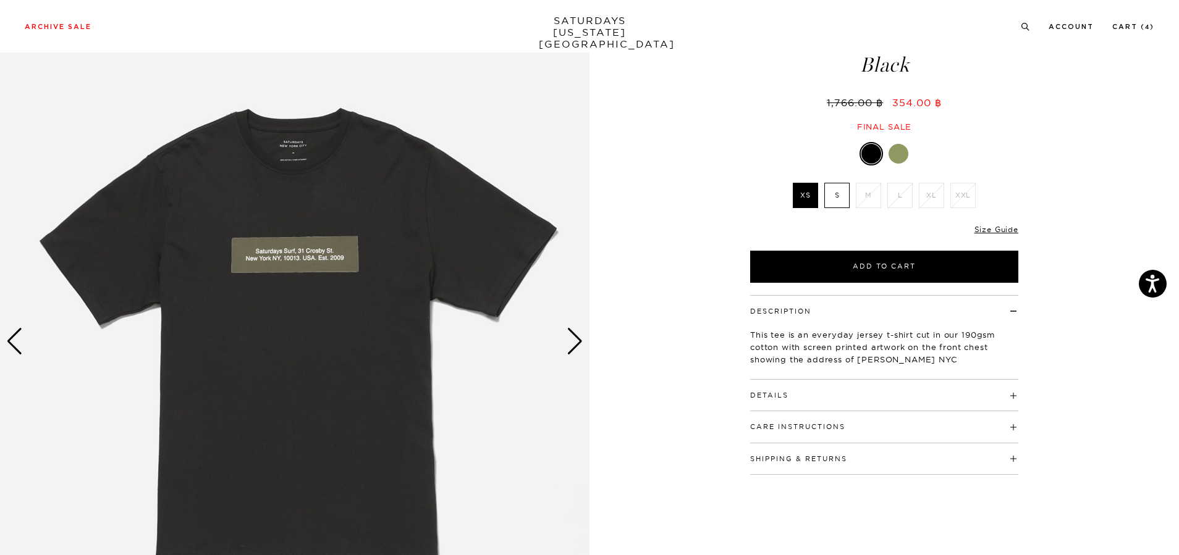
scroll to position [124, 0]
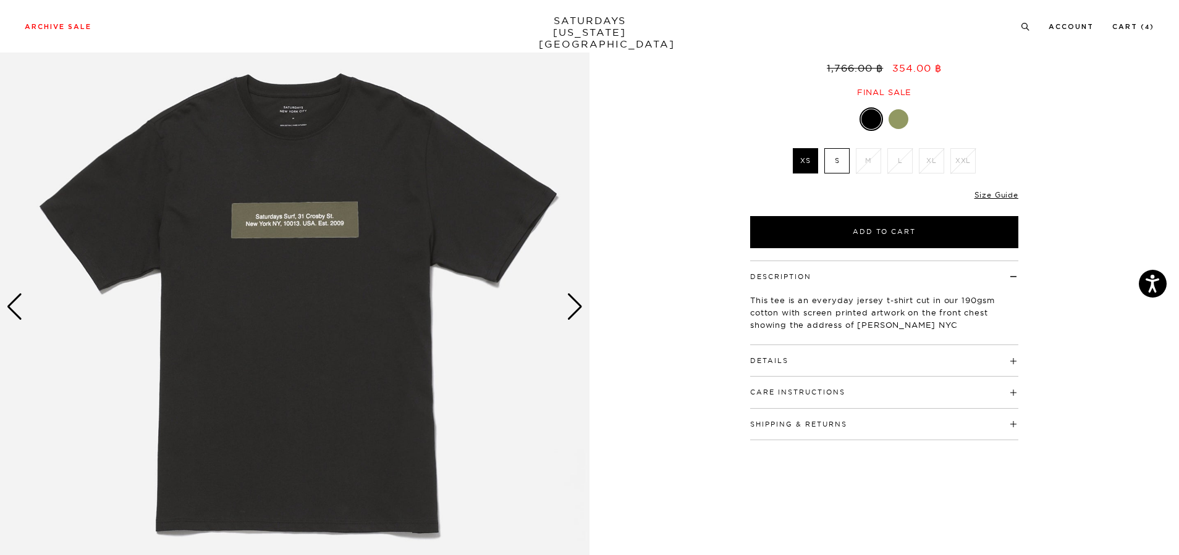
click at [572, 312] on div "Next slide" at bounding box center [574, 306] width 17 height 27
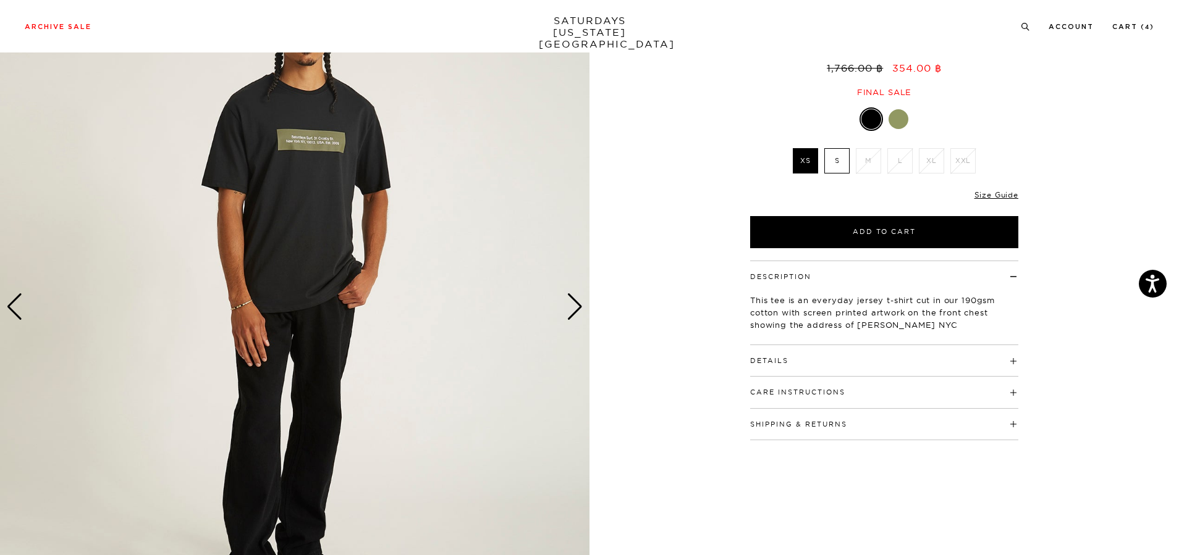
click at [572, 312] on div "Next slide" at bounding box center [574, 306] width 17 height 27
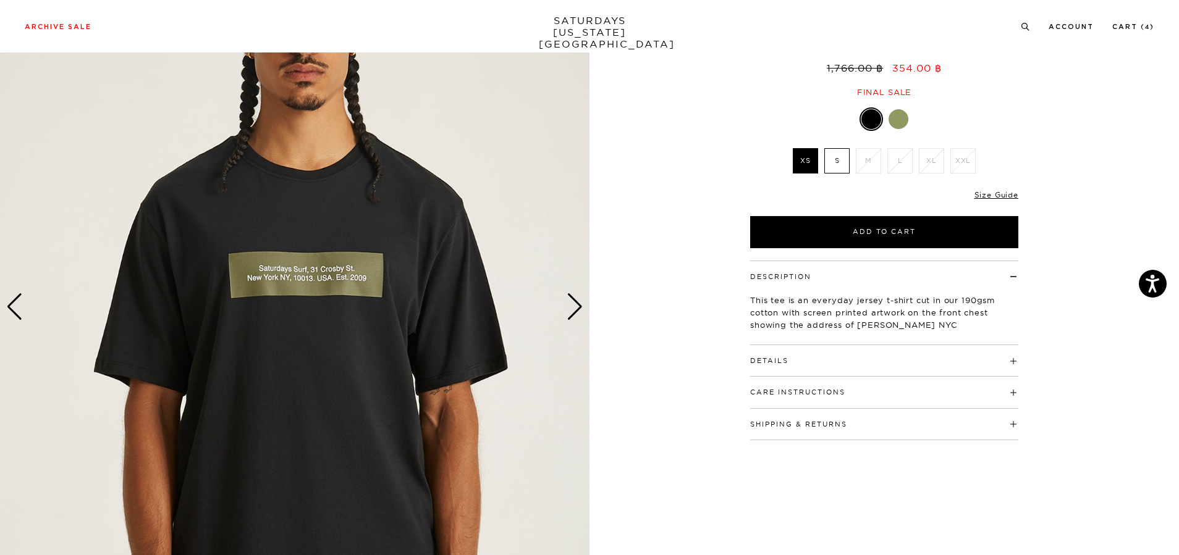
click at [570, 316] on div "Next slide" at bounding box center [574, 306] width 17 height 27
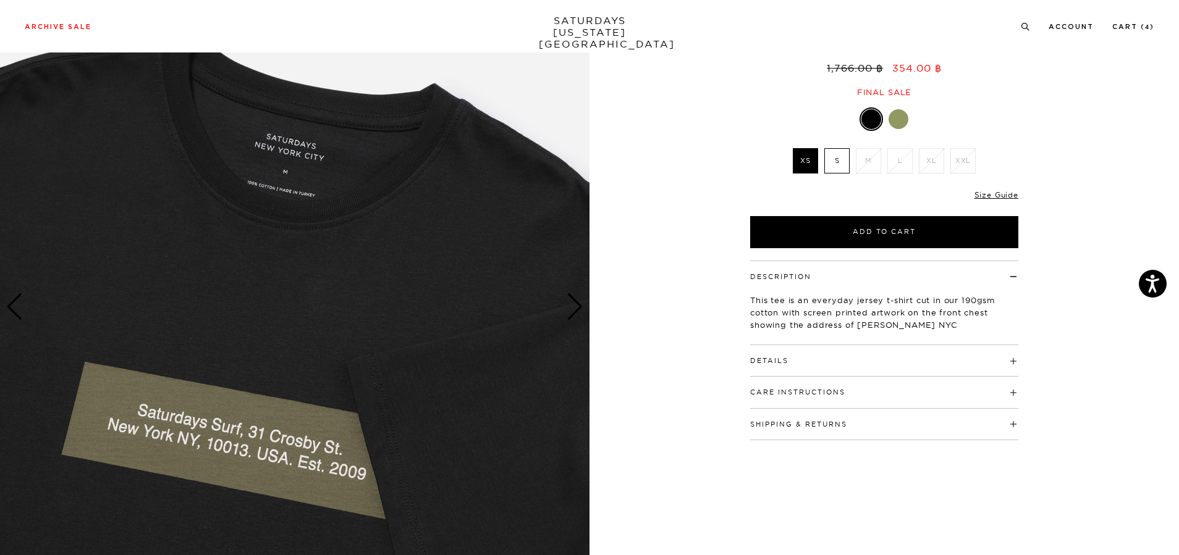
click at [570, 316] on div "Next slide" at bounding box center [574, 306] width 17 height 27
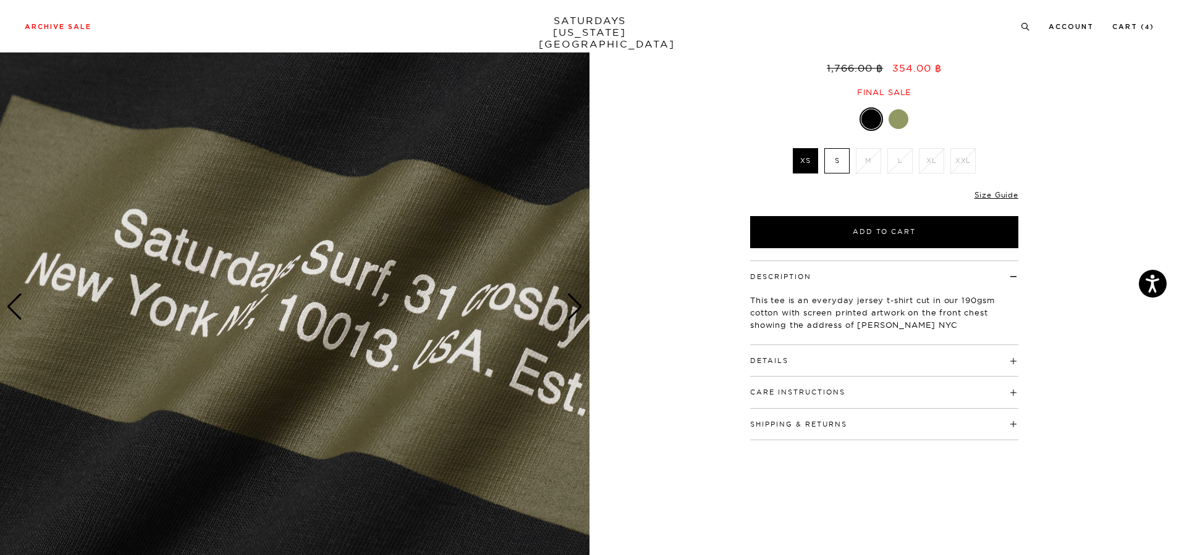
click at [570, 316] on div "Next slide" at bounding box center [574, 306] width 17 height 27
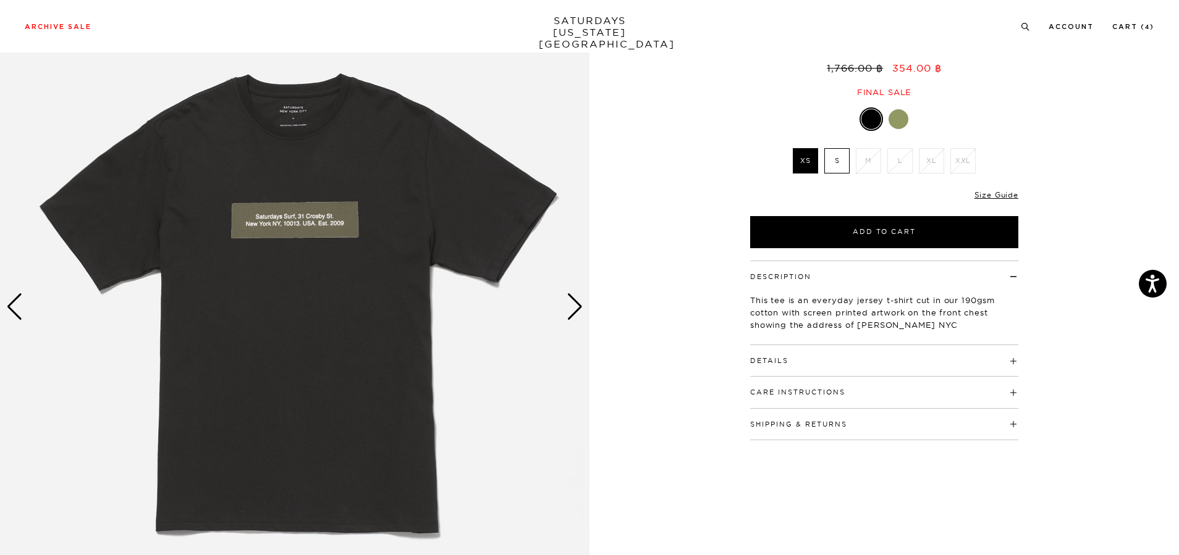
click at [18, 307] on div "Previous slide" at bounding box center [14, 306] width 17 height 27
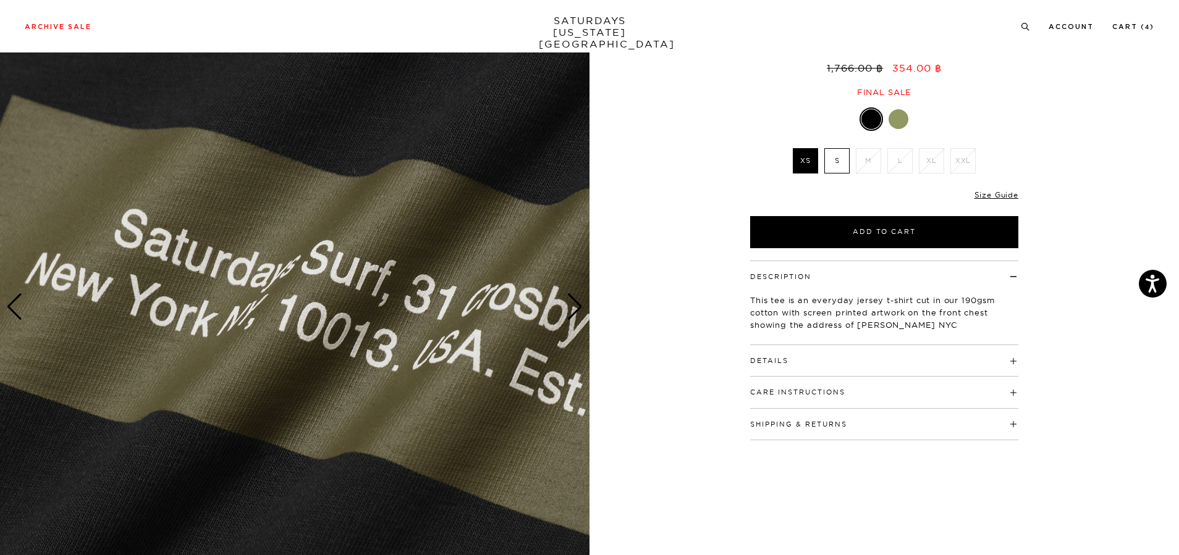
click at [822, 353] on h4 "Details" at bounding box center [884, 355] width 268 height 20
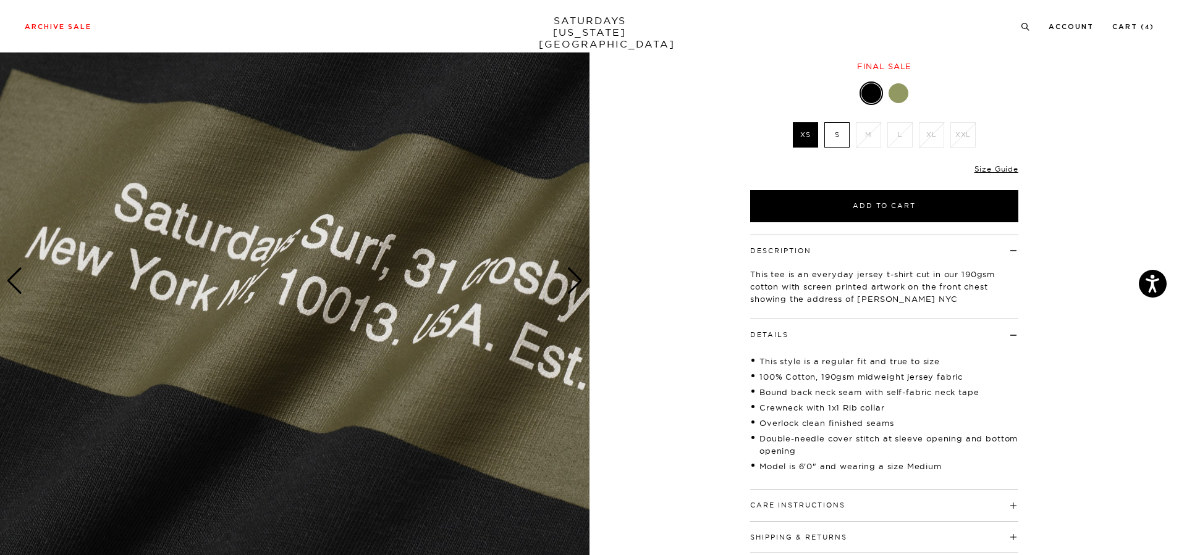
scroll to position [185, 0]
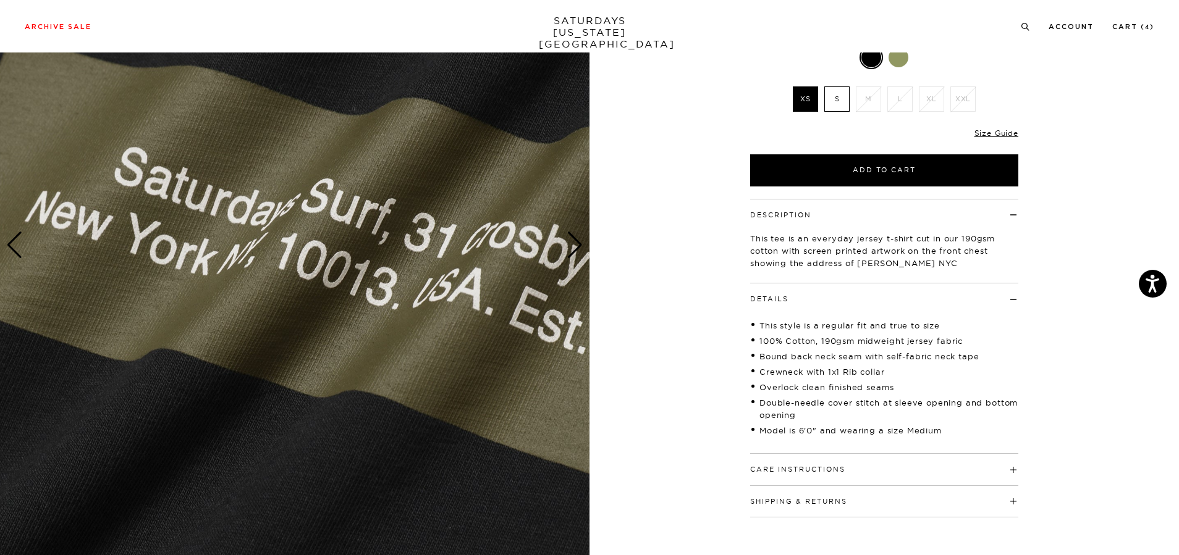
click at [846, 465] on h4 "Care Instructions" at bounding box center [884, 464] width 268 height 20
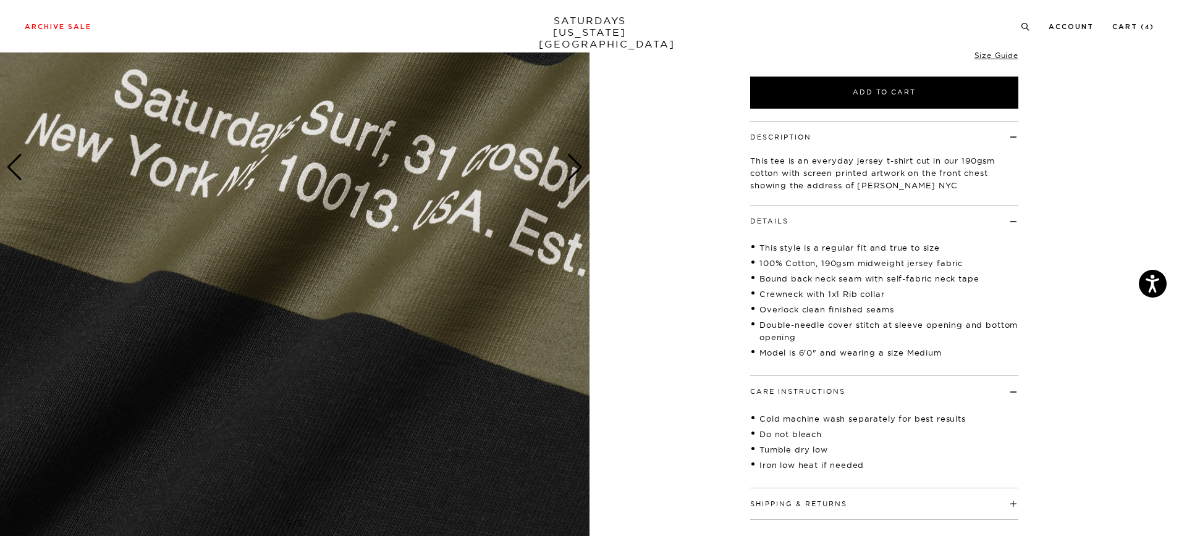
scroll to position [309, 0]
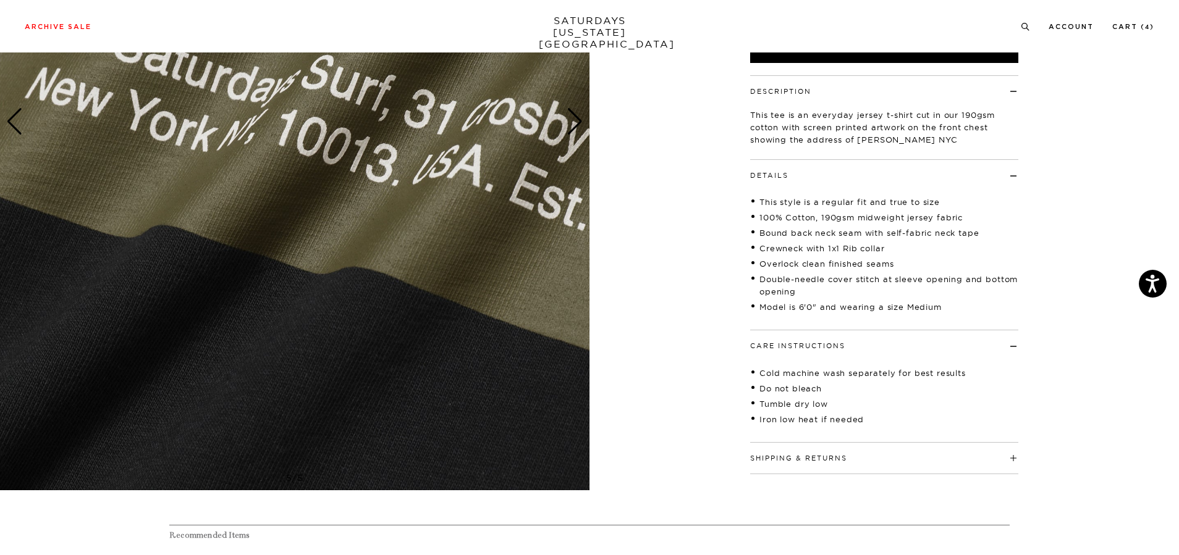
click at [854, 452] on h4 "Shipping & Returns" at bounding box center [884, 453] width 268 height 20
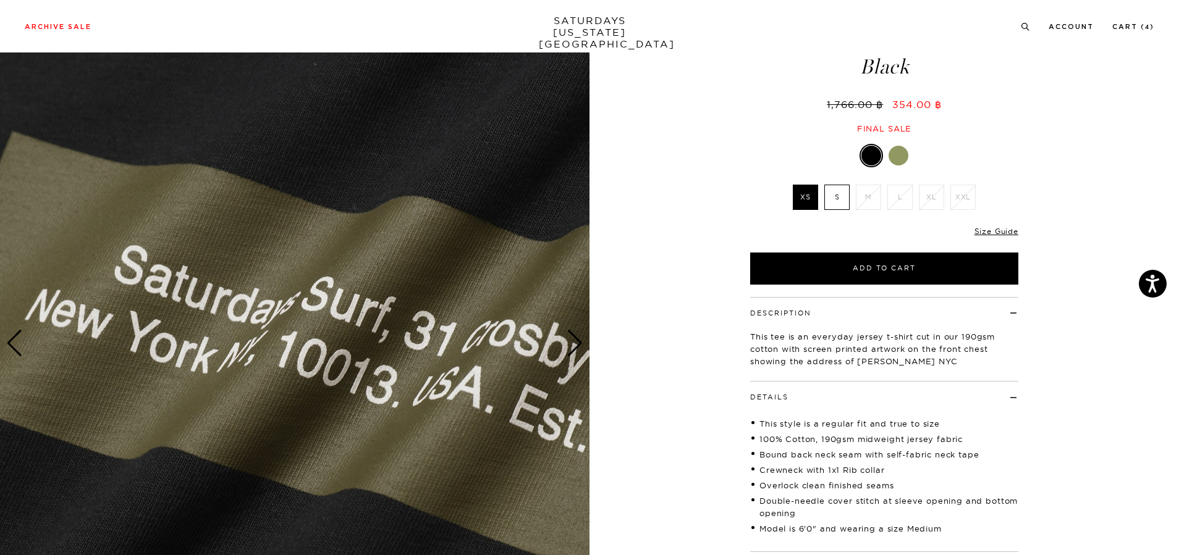
scroll to position [62, 0]
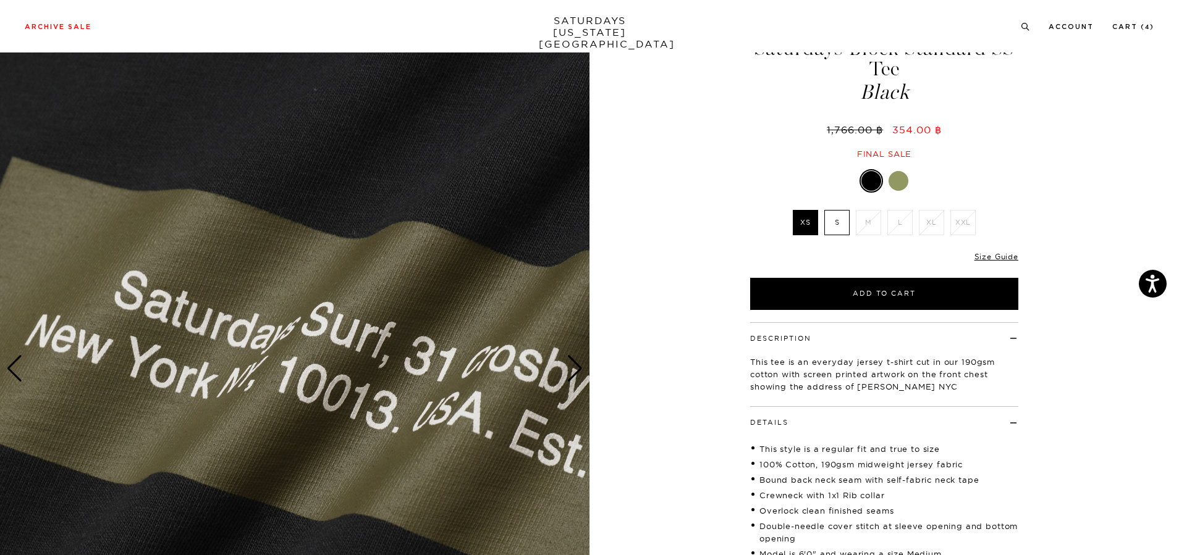
click at [570, 371] on div "Next slide" at bounding box center [574, 368] width 17 height 27
click at [570, 370] on div "Next slide" at bounding box center [574, 368] width 17 height 27
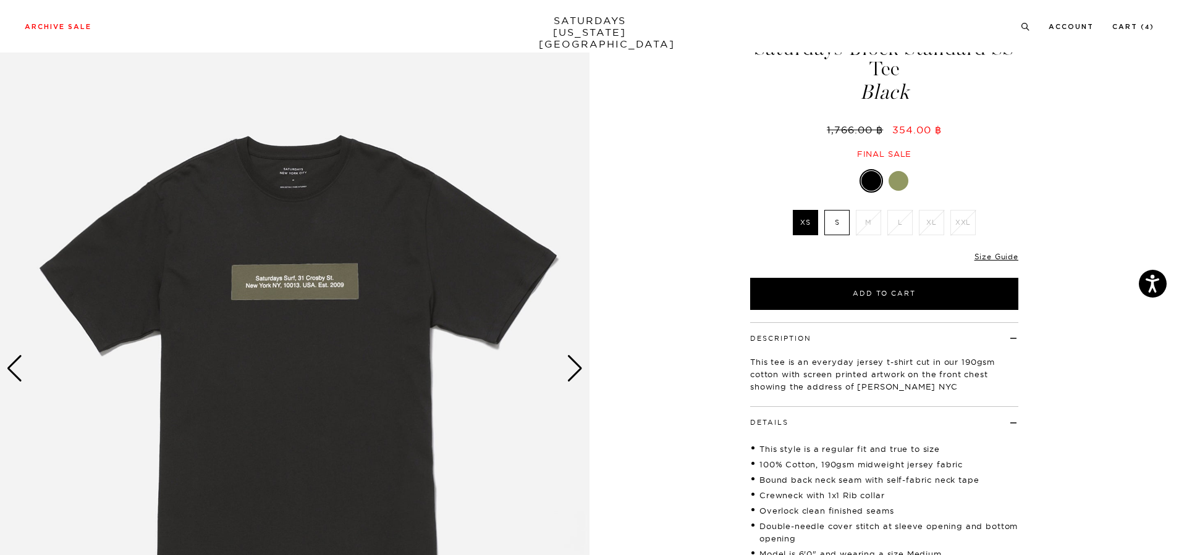
click at [570, 371] on div "Next slide" at bounding box center [574, 368] width 17 height 27
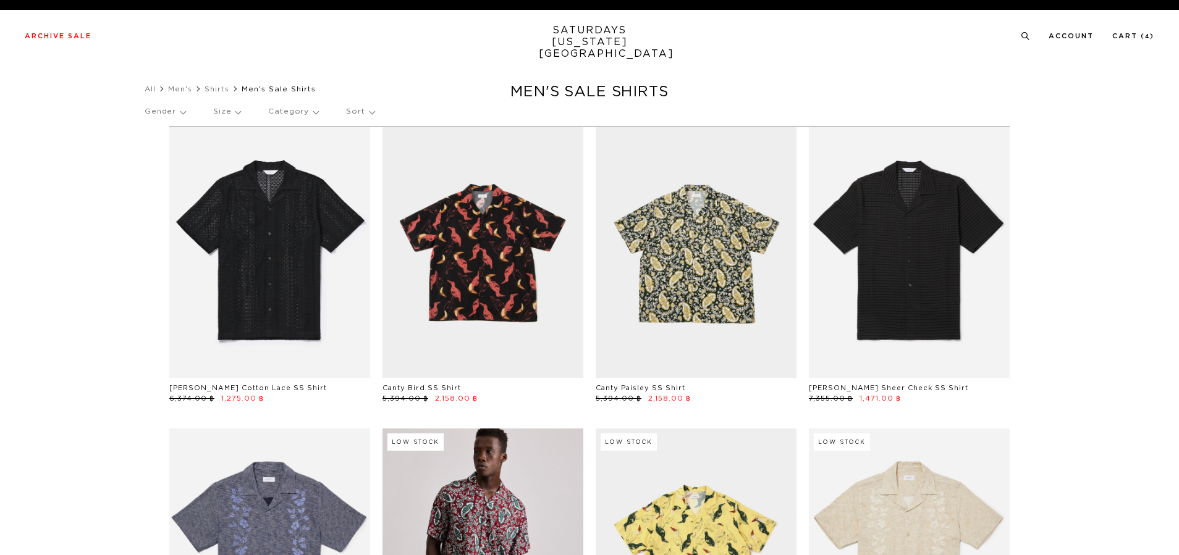
click at [223, 119] on p "Size" at bounding box center [226, 112] width 27 height 28
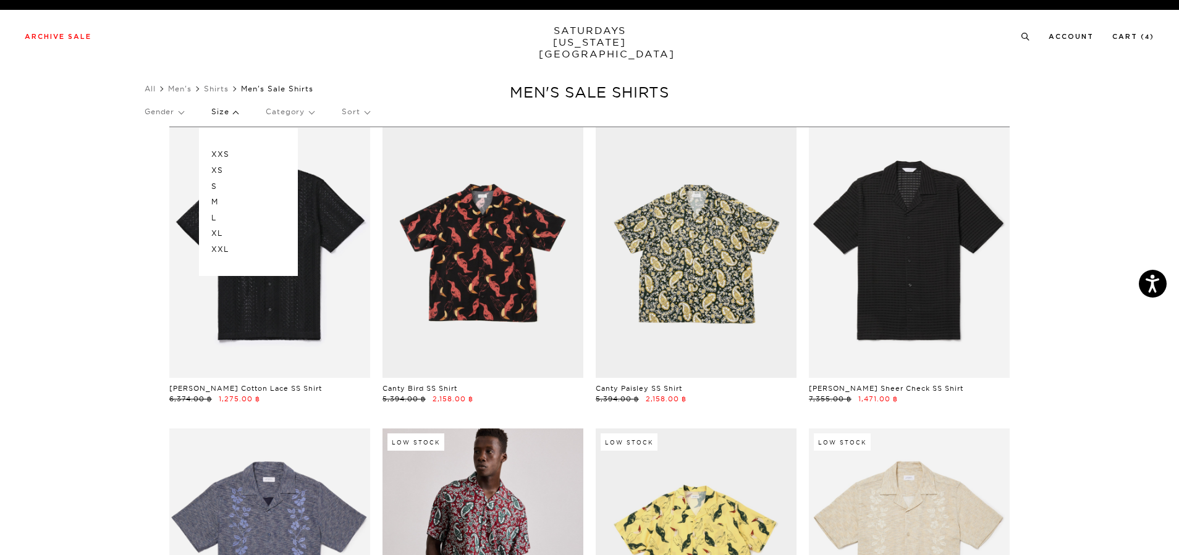
click at [225, 170] on p "XS" at bounding box center [248, 170] width 74 height 16
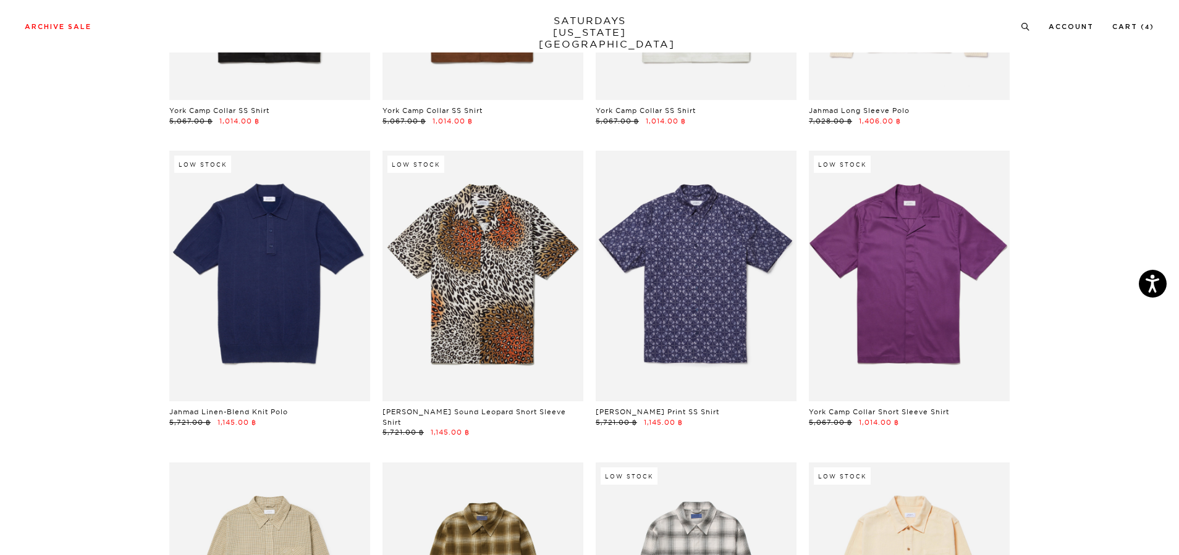
scroll to position [1235, 0]
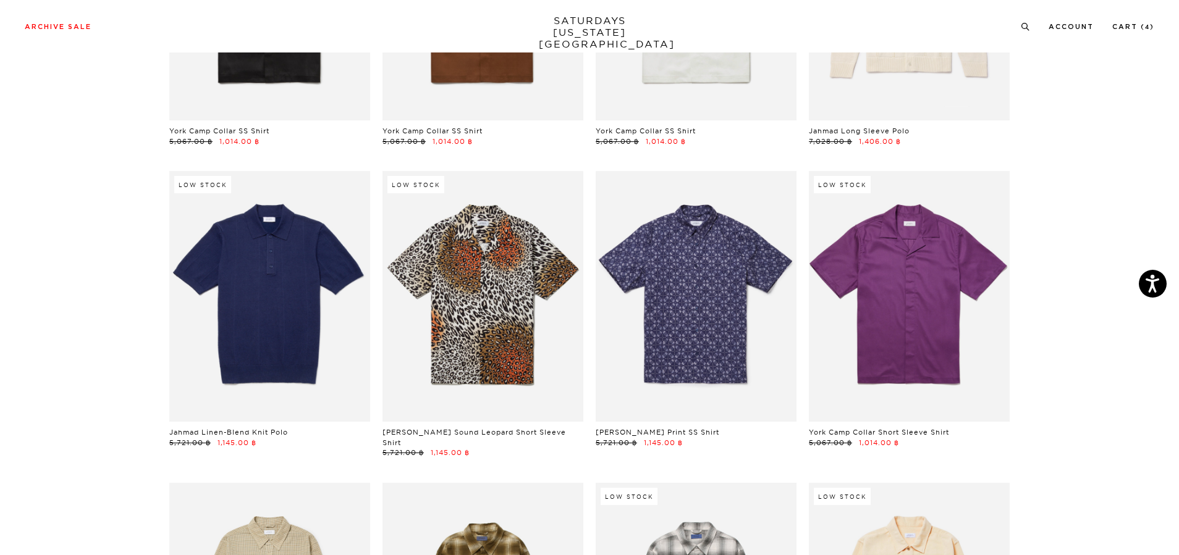
click at [1082, 351] on section "XS Clear All Canty Bird SS Shirt 5,394.00 ฿ 2,158.00 ฿ Canty Paisley SS Shirt 5…" at bounding box center [589, 312] width 1179 height 2842
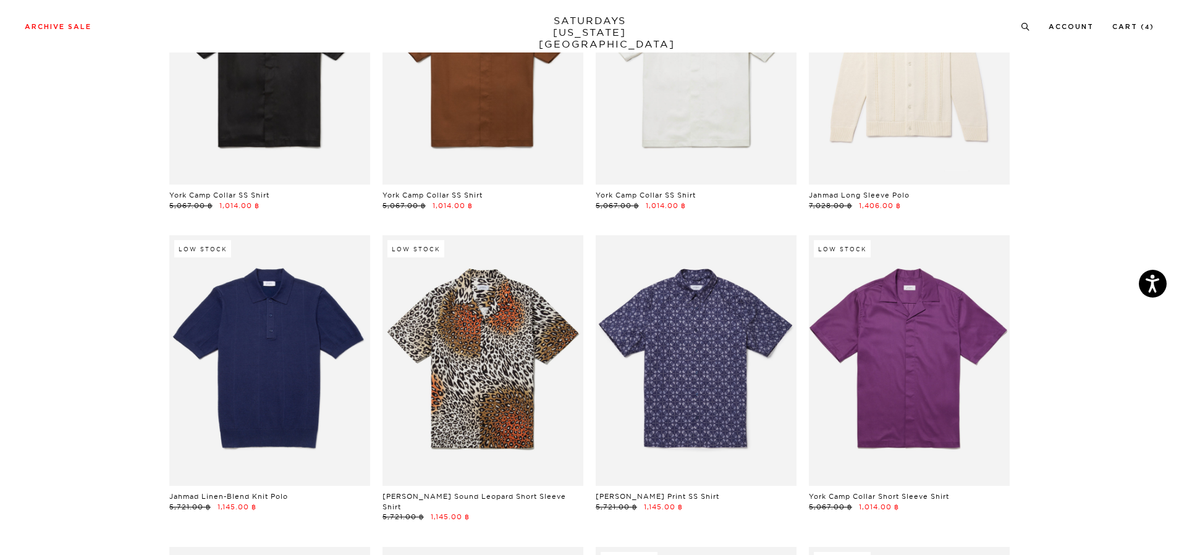
scroll to position [1112, 0]
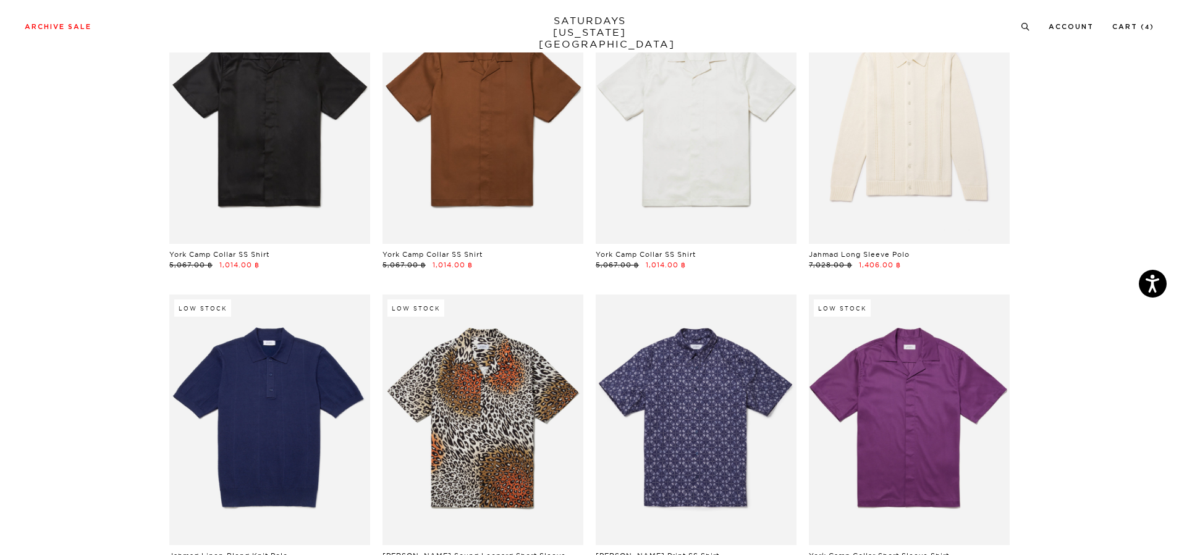
click at [124, 364] on section "XS Clear All Canty Bird SS Shirt 5,394.00 ฿ 2,158.00 ฿ Canty Paisley SS Shirt 5…" at bounding box center [589, 436] width 1179 height 2842
click at [1135, 27] on link "Cart ( 4 )" at bounding box center [1133, 26] width 42 height 7
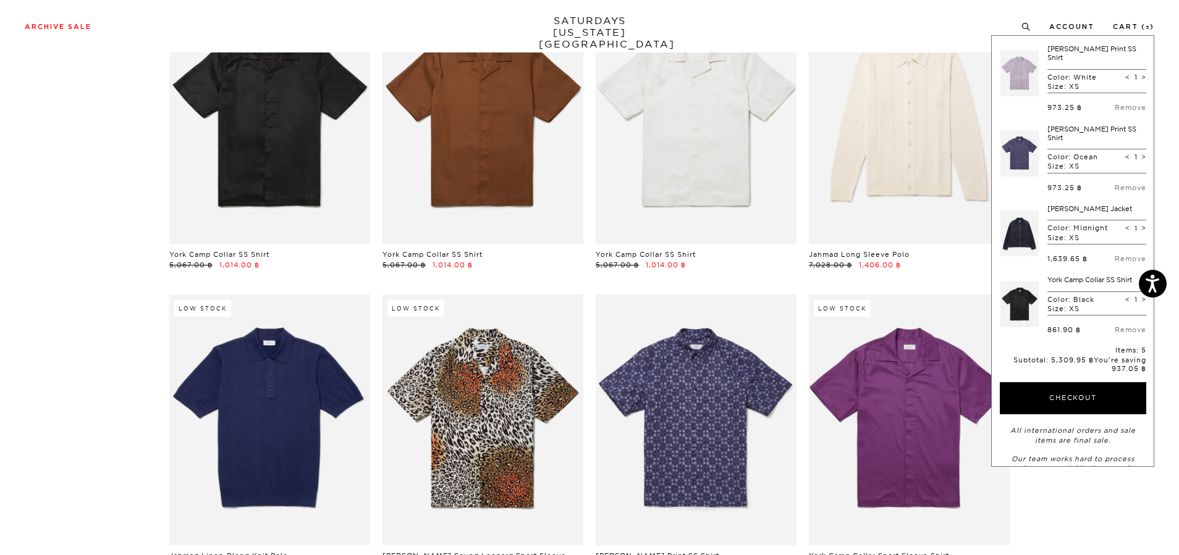
scroll to position [0, 0]
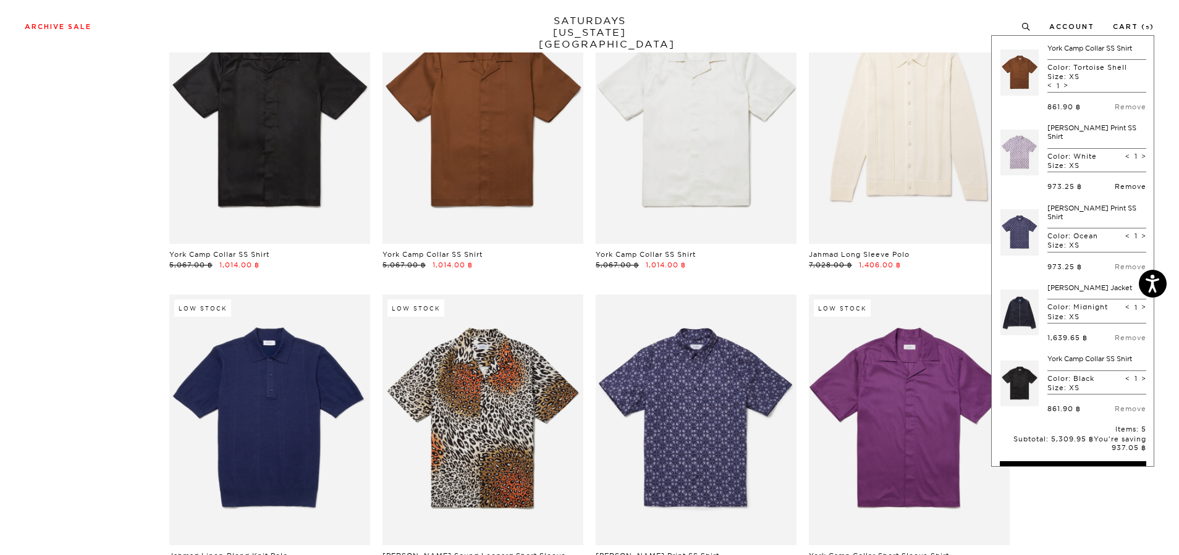
click at [1124, 182] on link "Remove" at bounding box center [1130, 186] width 32 height 9
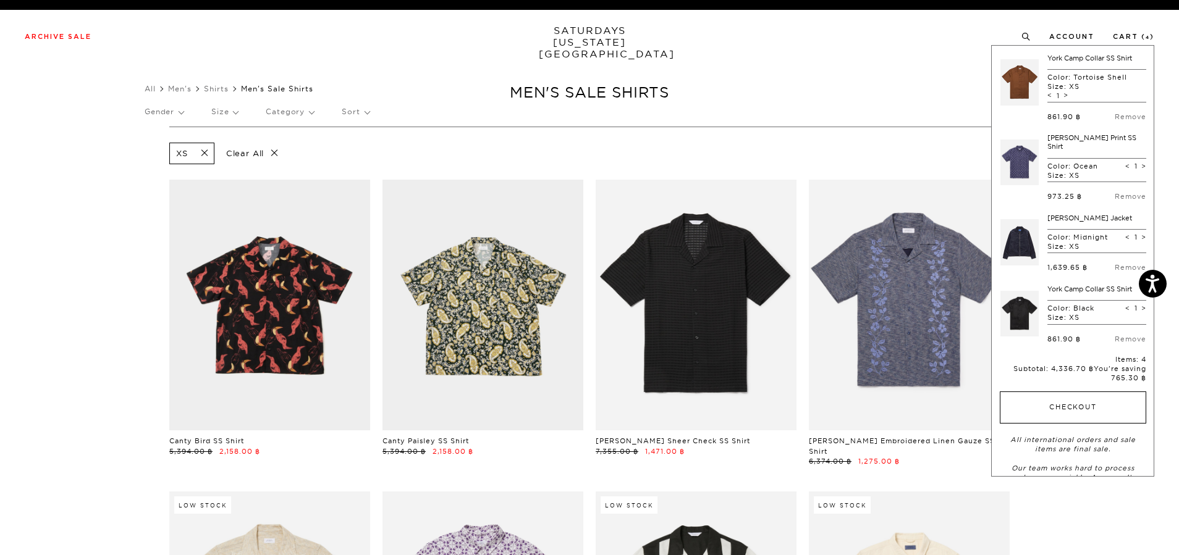
click at [1079, 396] on button "Checkout" at bounding box center [1072, 408] width 146 height 32
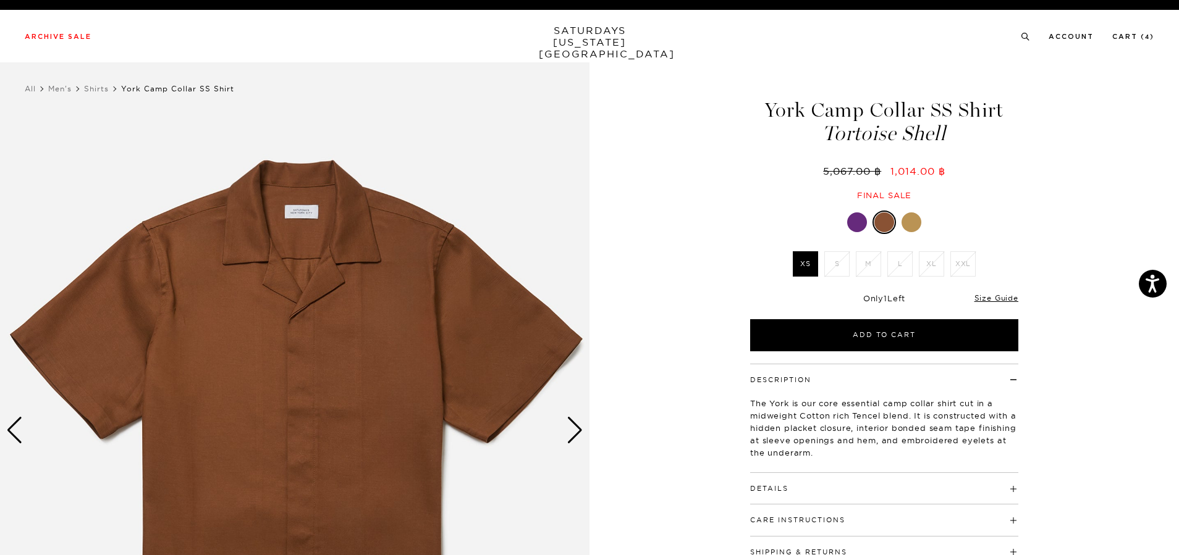
click at [612, 367] on div "1 / 7" at bounding box center [589, 430] width 1179 height 737
click at [575, 436] on div "Next slide" at bounding box center [574, 430] width 17 height 27
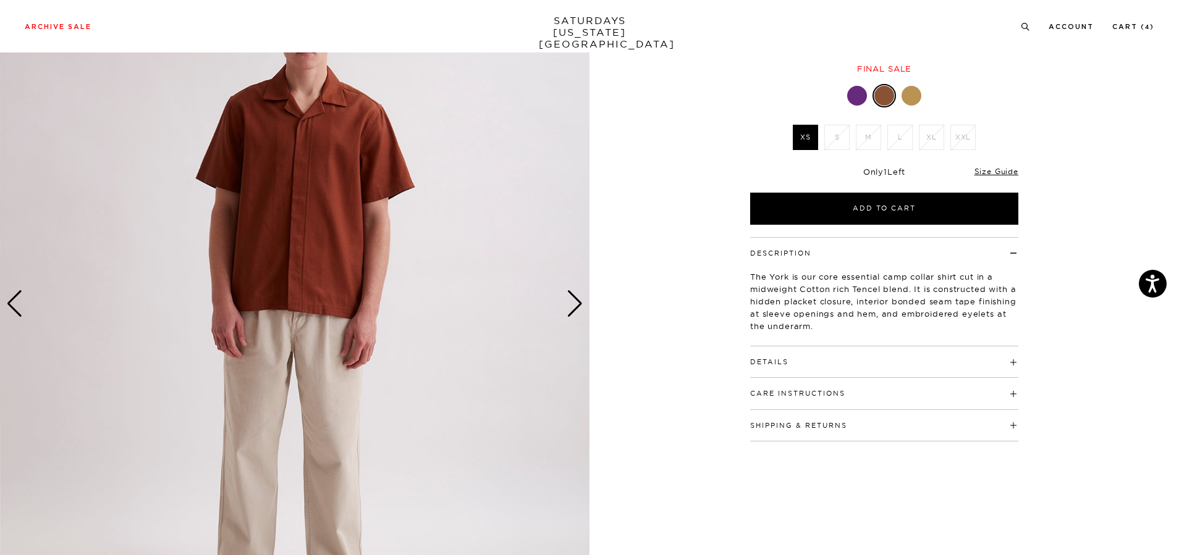
scroll to position [124, 0]
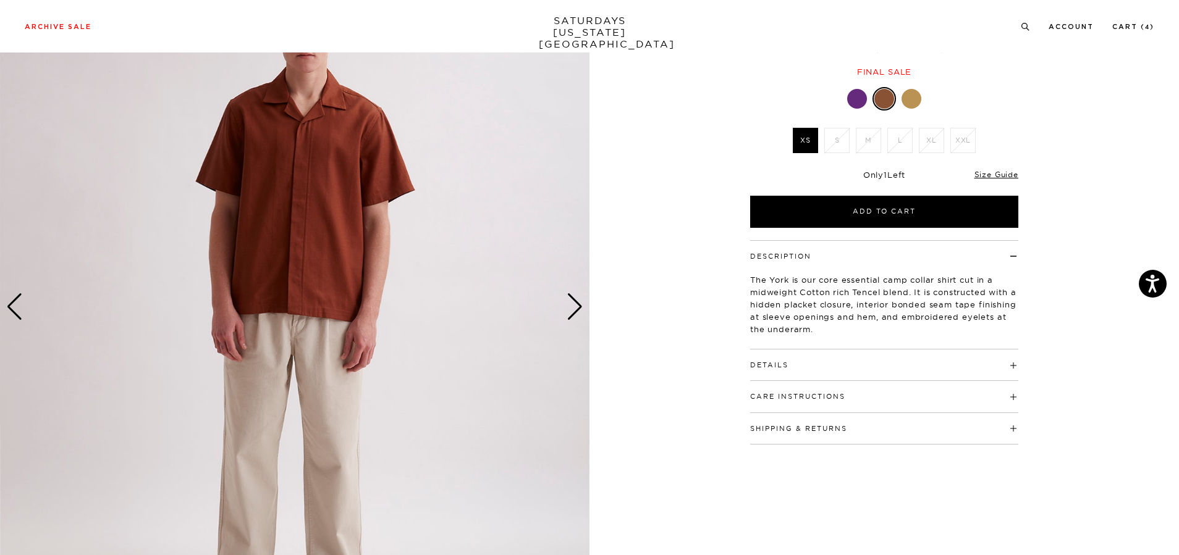
click at [573, 316] on div "Next slide" at bounding box center [574, 306] width 17 height 27
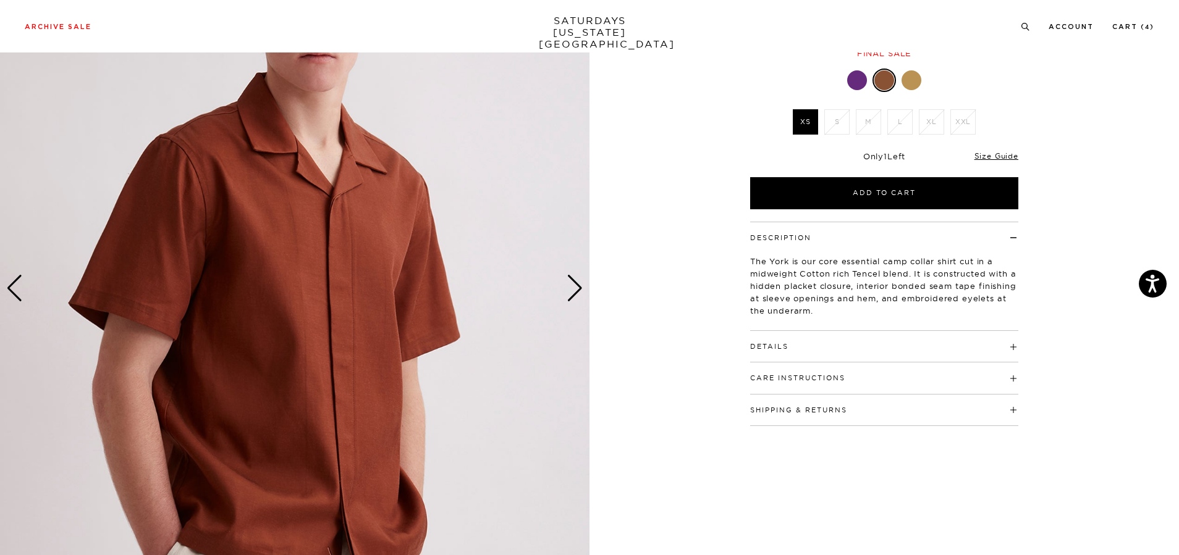
scroll to position [185, 0]
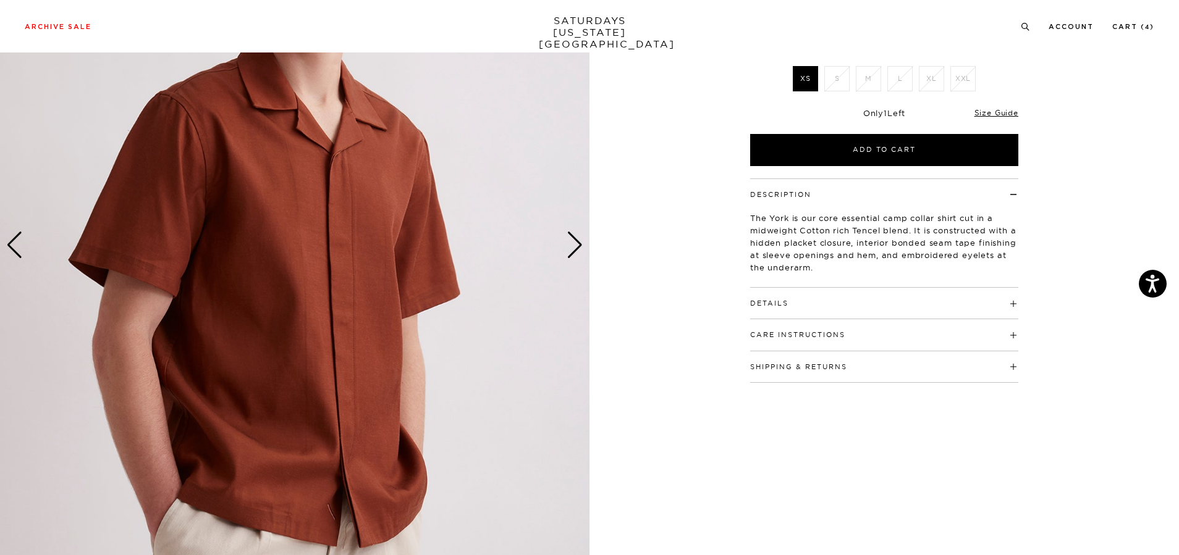
click at [576, 256] on div "Next slide" at bounding box center [574, 245] width 17 height 27
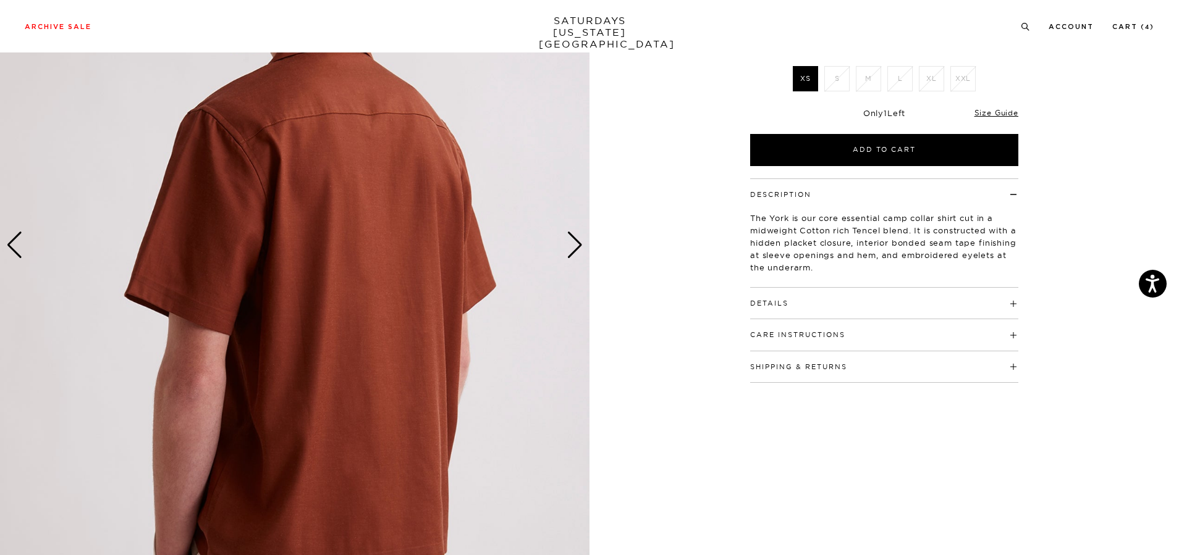
click at [576, 256] on div "Next slide" at bounding box center [574, 245] width 17 height 27
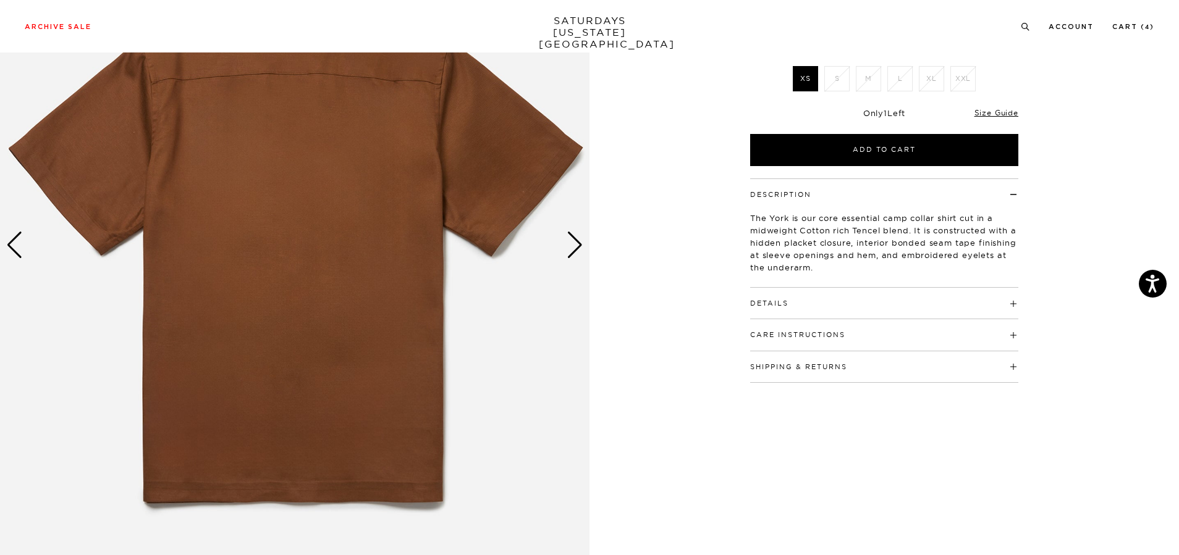
click at [576, 256] on div "Next slide" at bounding box center [574, 245] width 17 height 27
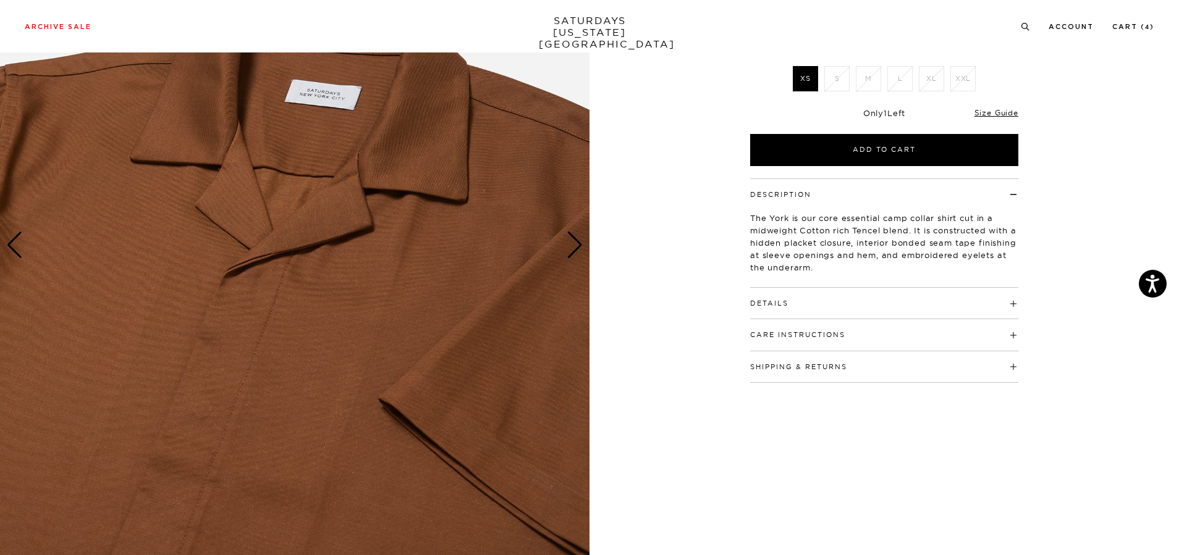
click at [576, 256] on div "Next slide" at bounding box center [574, 245] width 17 height 27
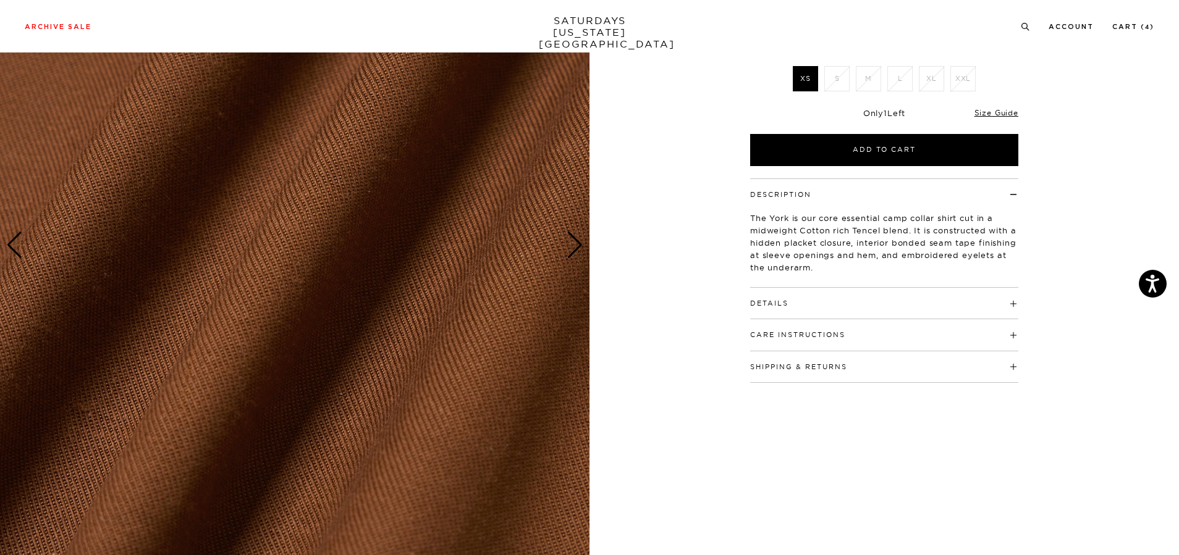
click at [576, 256] on div "Next slide" at bounding box center [574, 245] width 17 height 27
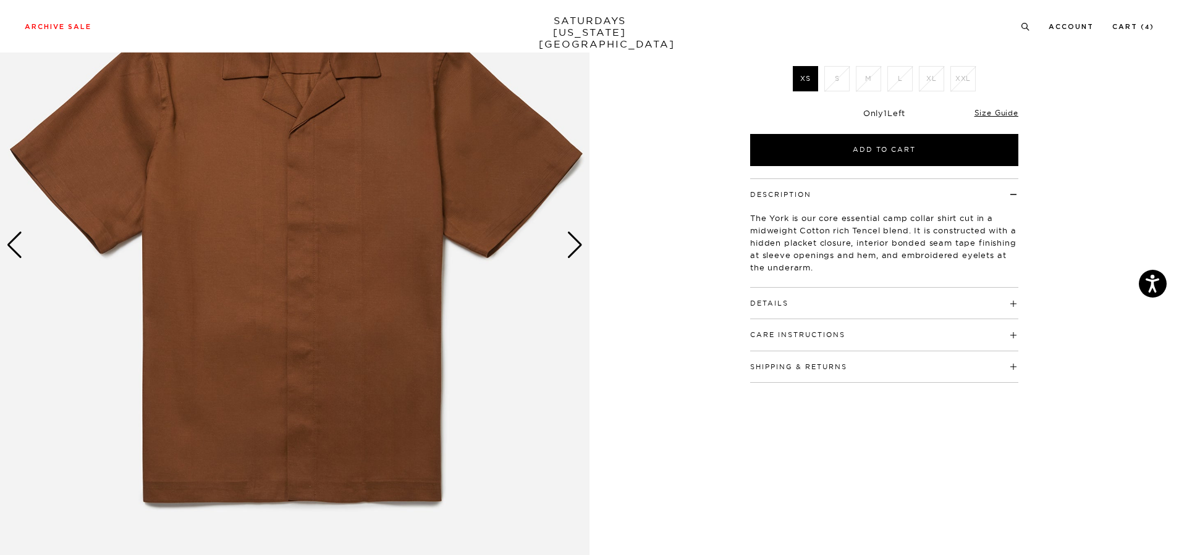
click at [570, 243] on div "Next slide" at bounding box center [574, 245] width 17 height 27
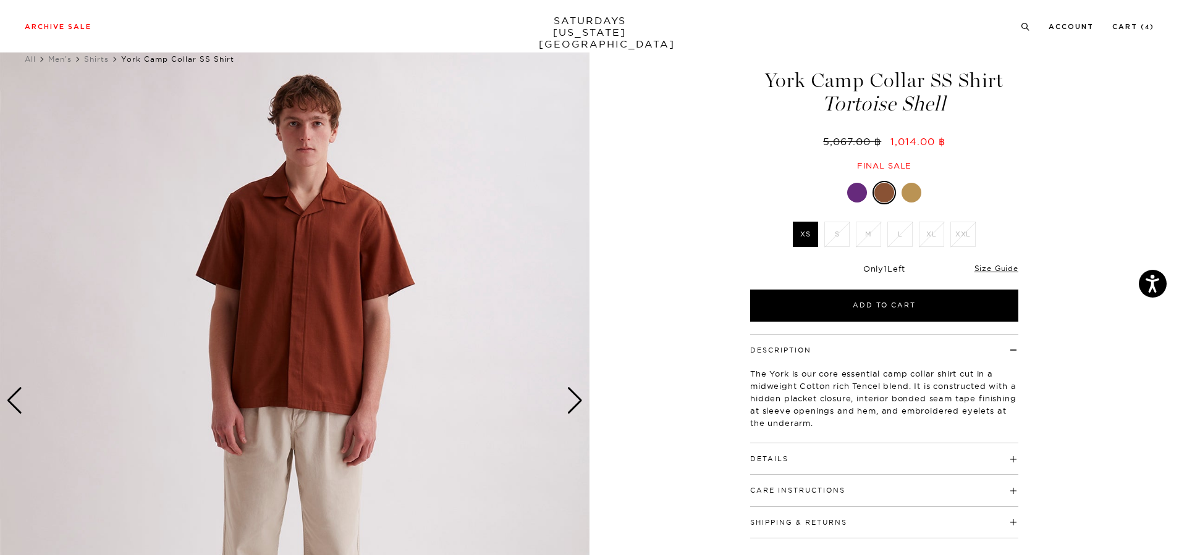
scroll to position [0, 0]
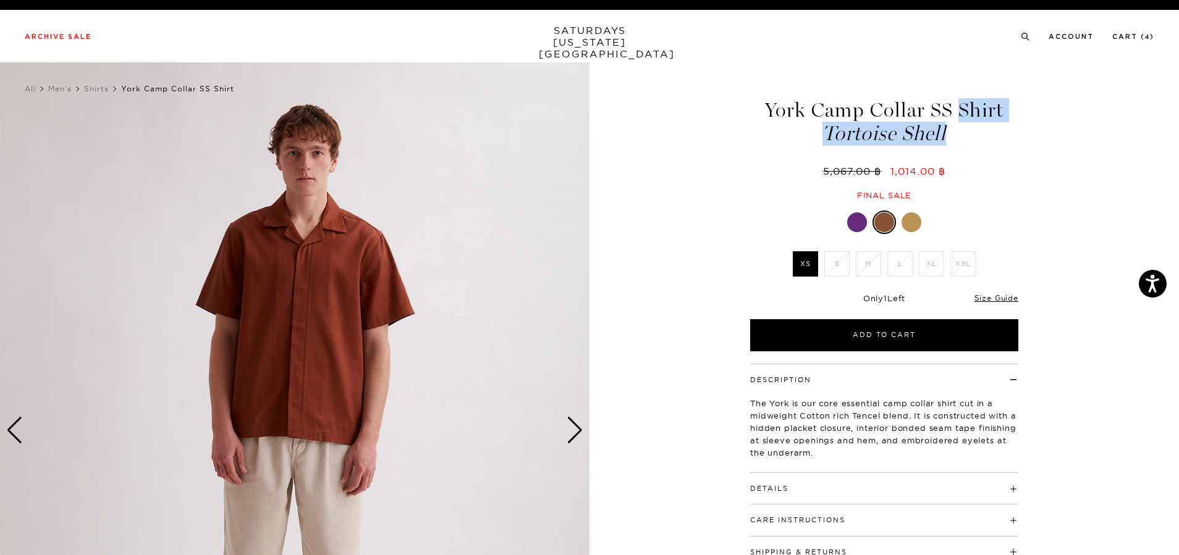
drag, startPoint x: 775, startPoint y: 106, endPoint x: 937, endPoint y: 132, distance: 164.5
click at [1001, 137] on h1 "York Camp Collar SS Shirt Tortoise Shell" at bounding box center [884, 122] width 272 height 44
drag, startPoint x: 761, startPoint y: 104, endPoint x: 1002, endPoint y: 130, distance: 242.3
click at [1002, 130] on h1 "York Camp Collar SS Shirt Tortoise Shell" at bounding box center [884, 122] width 272 height 44
drag, startPoint x: 908, startPoint y: 133, endPoint x: 1035, endPoint y: 41, distance: 156.2
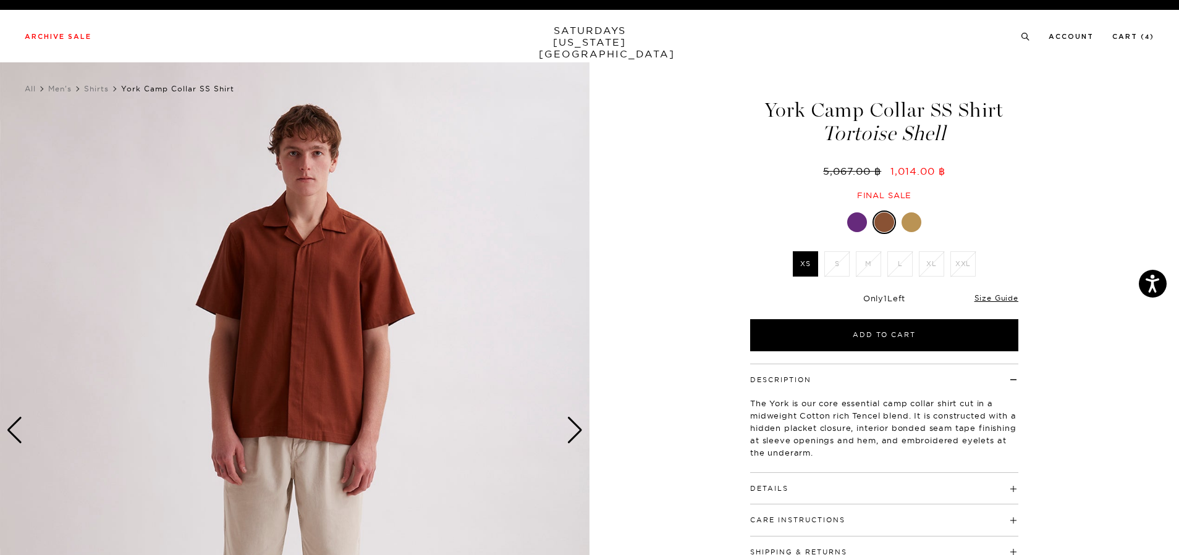
click at [1033, 51] on div "Archive Sale Men's Tees Shirts Shorts Swim Knitwear Pants Sweats Women's" at bounding box center [589, 36] width 1179 height 53
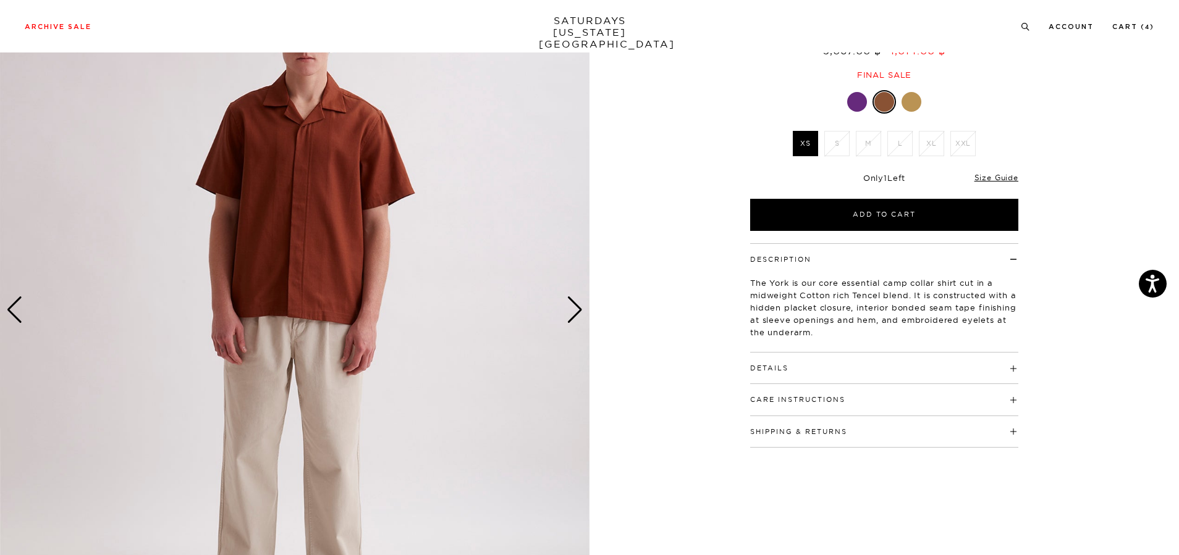
scroll to position [124, 0]
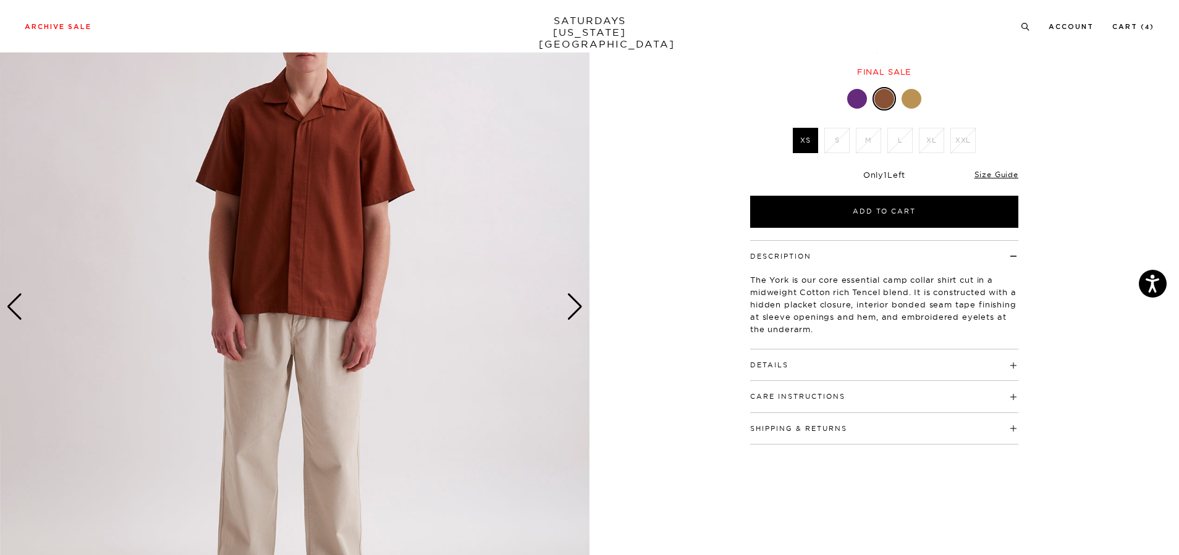
click at [579, 308] on div "Next slide" at bounding box center [574, 306] width 17 height 27
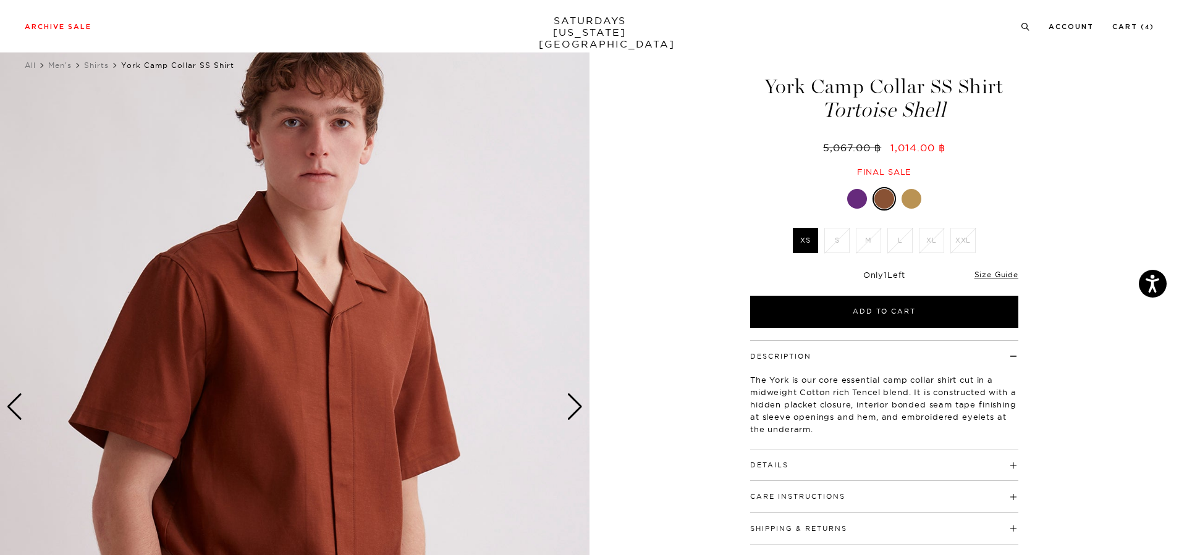
scroll to position [0, 0]
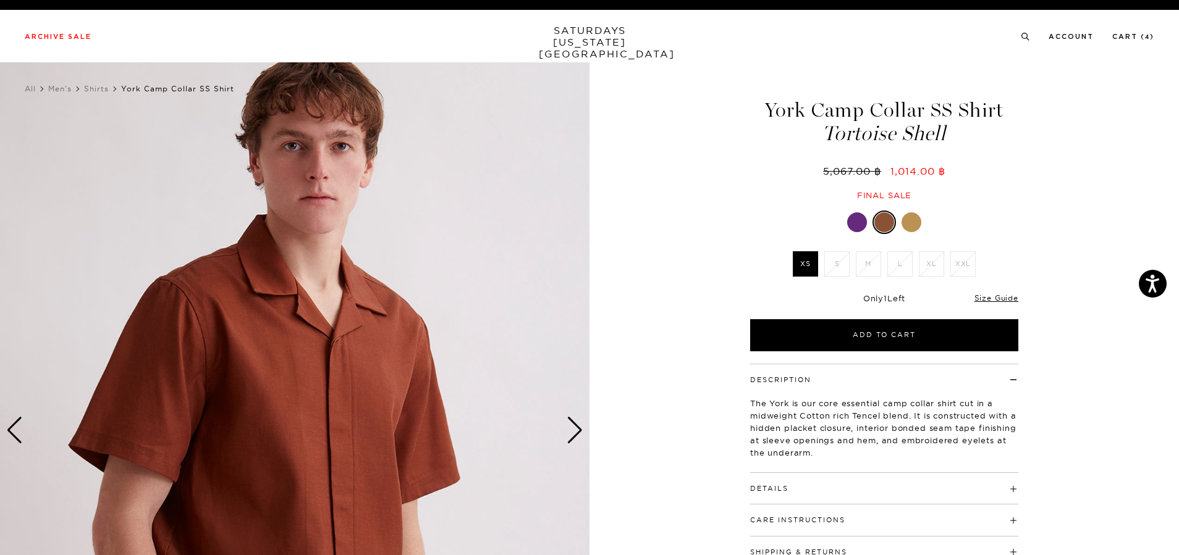
click at [577, 426] on div "Next slide" at bounding box center [574, 430] width 17 height 27
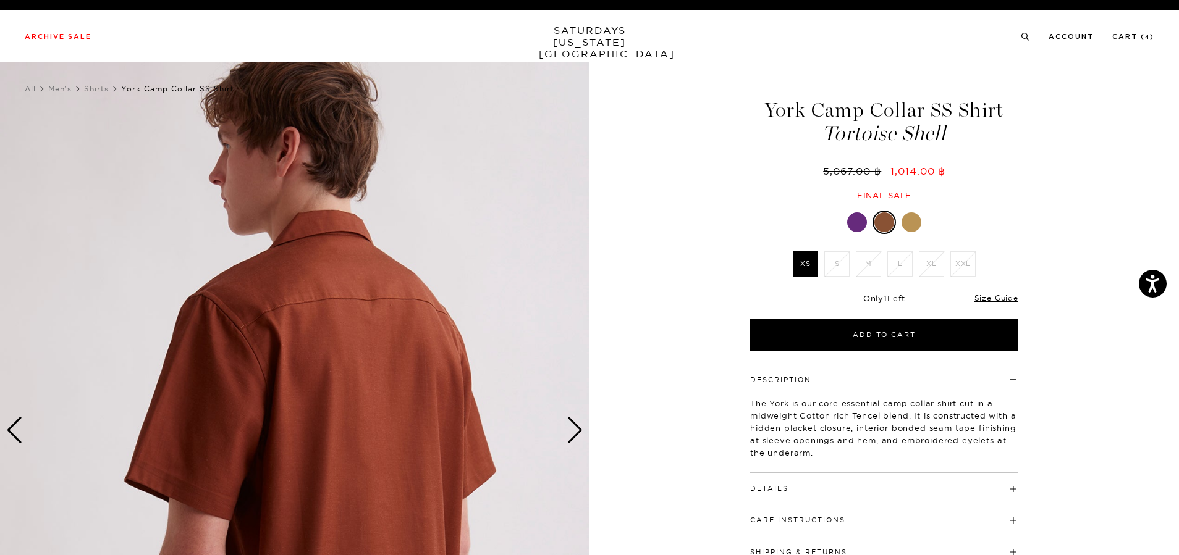
click at [577, 426] on div "Next slide" at bounding box center [574, 430] width 17 height 27
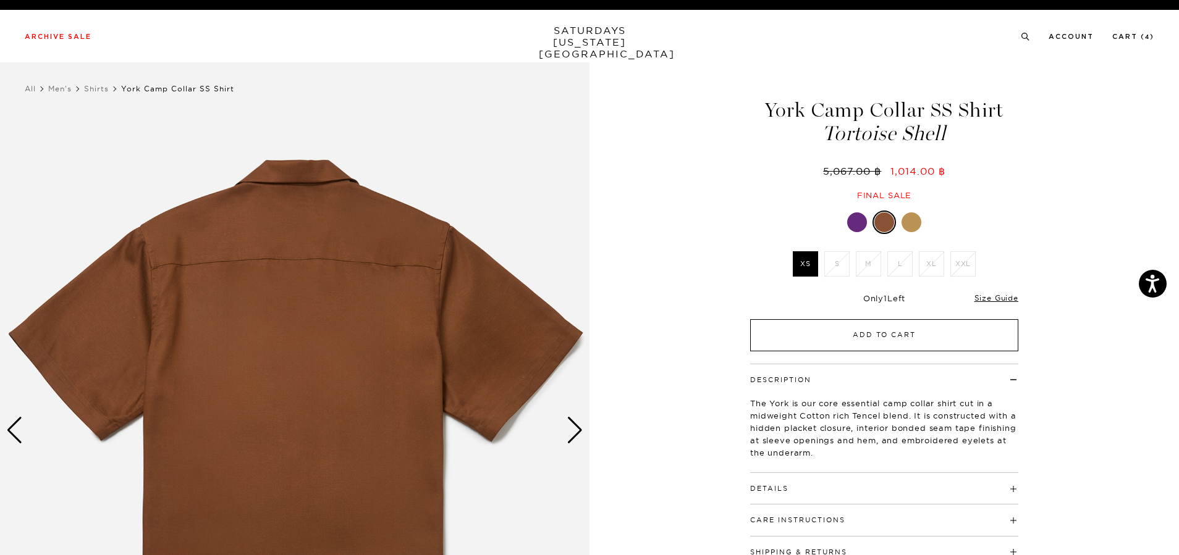
click at [807, 328] on button "Add to Cart" at bounding box center [884, 335] width 268 height 32
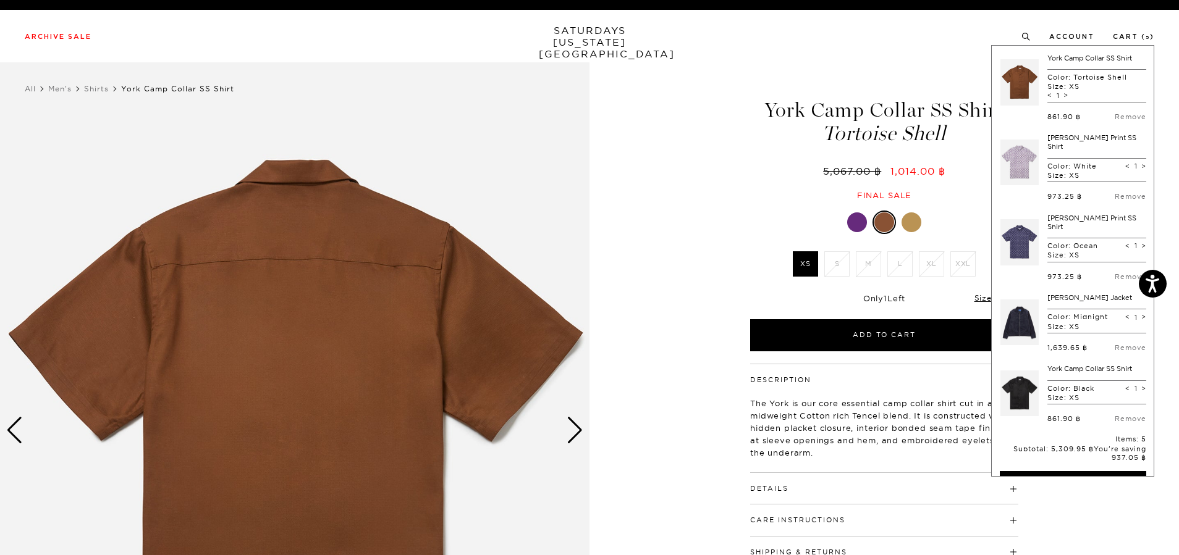
click at [713, 237] on div "5 / 7" at bounding box center [589, 430] width 1179 height 737
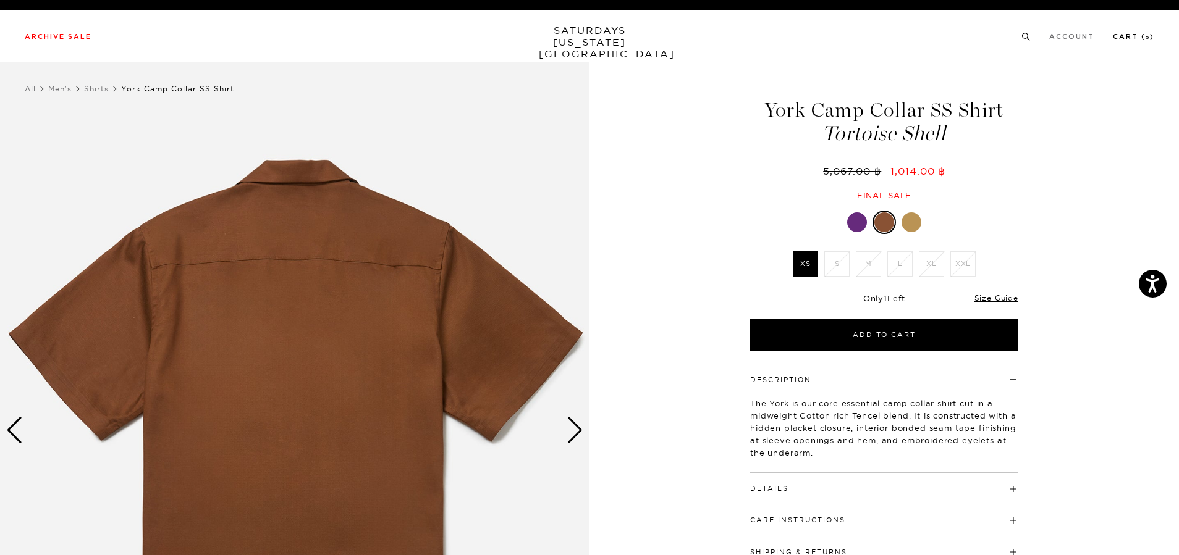
click at [1122, 33] on link "Cart ( 5 )" at bounding box center [1133, 36] width 41 height 7
